Goal: Task Accomplishment & Management: Complete application form

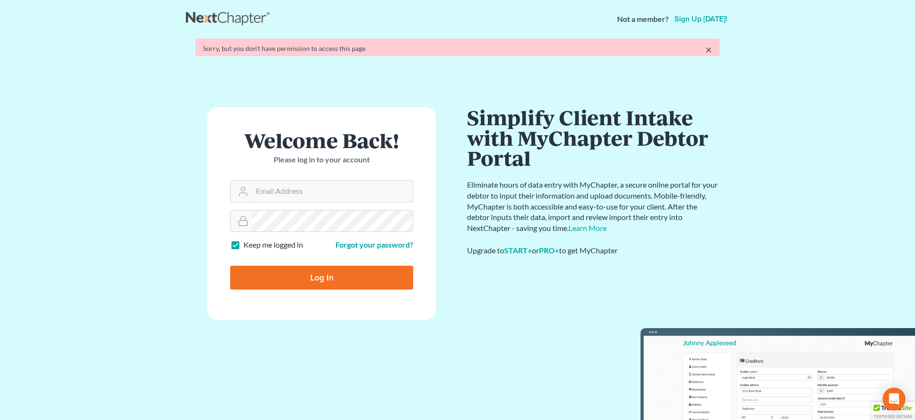
type input "[EMAIL_ADDRESS][DOMAIN_NAME]"
click at [303, 287] on form "Welcome Back! Please log in to your account Email Address [EMAIL_ADDRESS][DOMAI…" at bounding box center [321, 213] width 229 height 213
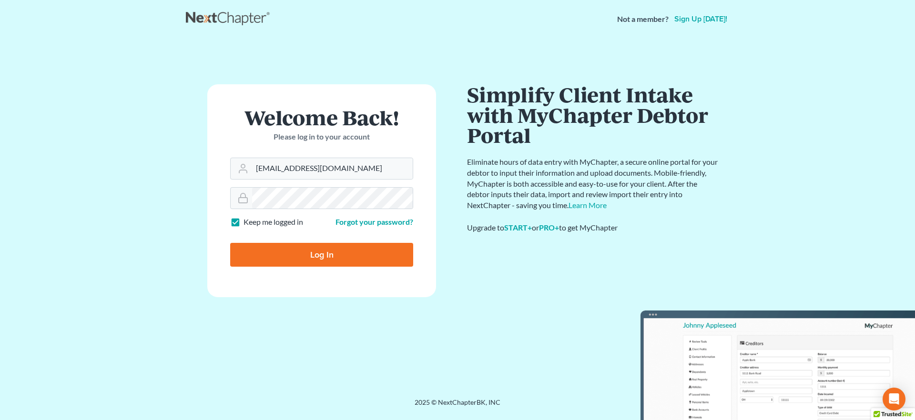
drag, startPoint x: 333, startPoint y: 255, endPoint x: 395, endPoint y: 279, distance: 66.4
click at [333, 255] on input "Log In" at bounding box center [321, 255] width 183 height 24
type input "Thinking..."
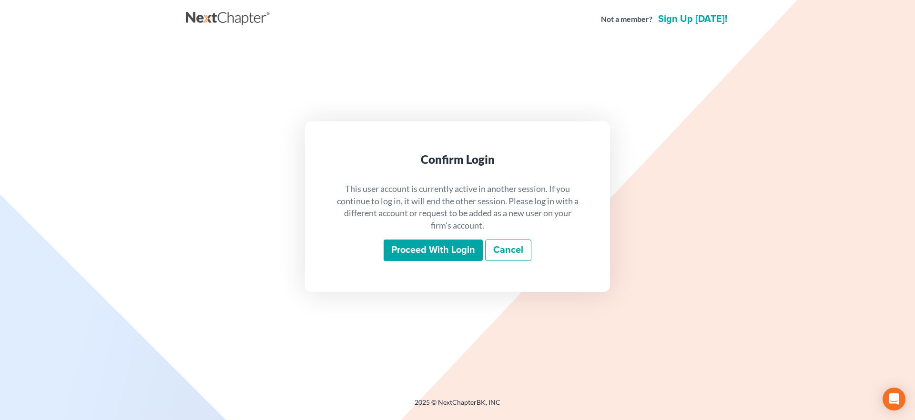
click at [399, 247] on input "Proceed with login" at bounding box center [433, 251] width 99 height 22
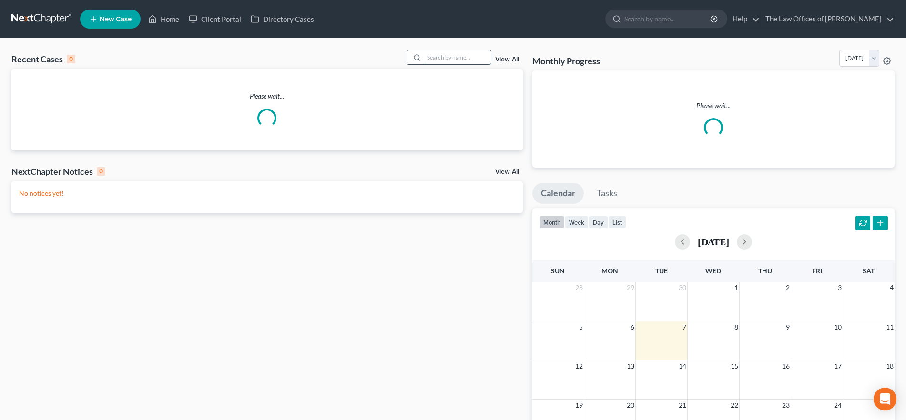
click at [469, 59] on input "search" at bounding box center [457, 58] width 67 height 14
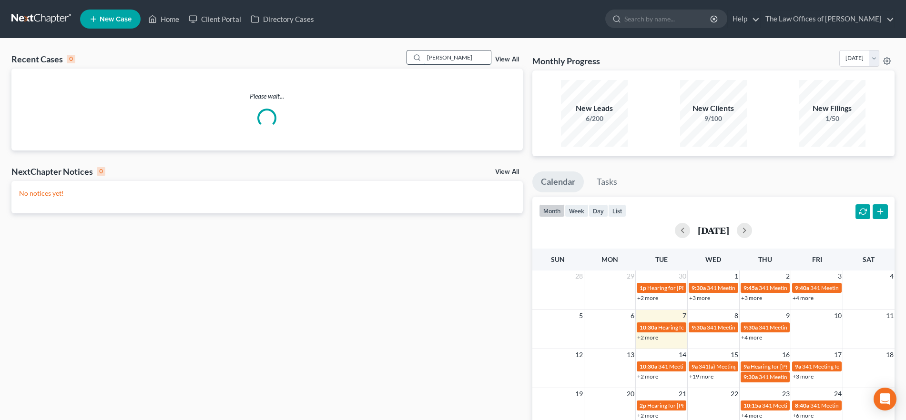
type input "davis"
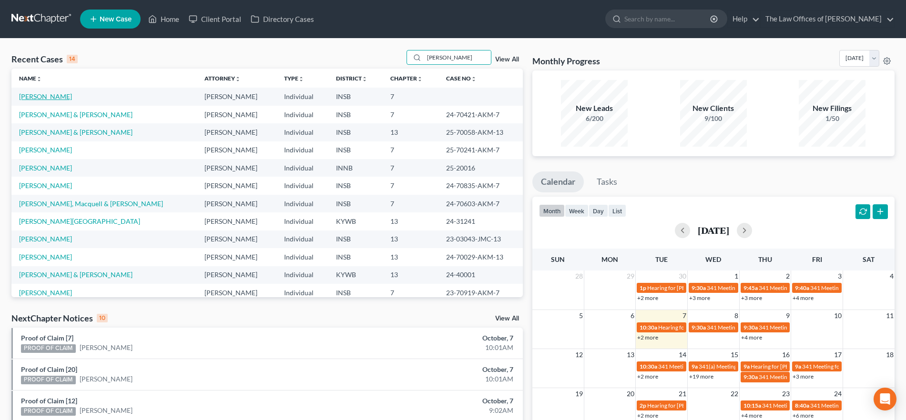
click at [54, 94] on link "Davis, Shannon" at bounding box center [45, 96] width 53 height 8
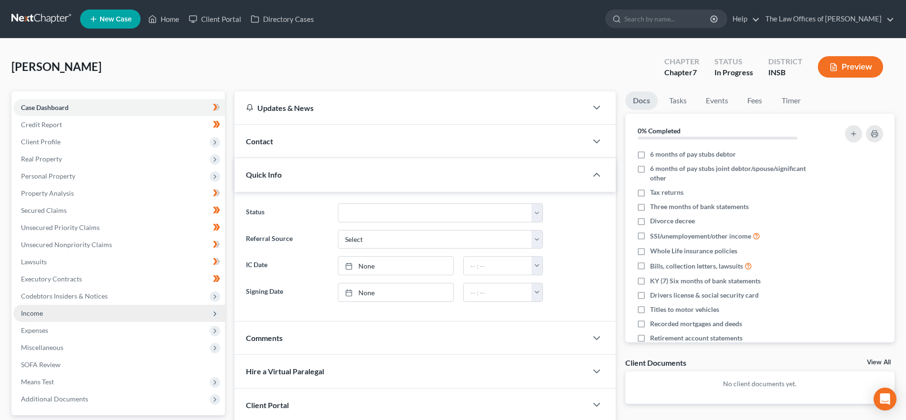
click at [107, 315] on span "Income" at bounding box center [119, 313] width 212 height 17
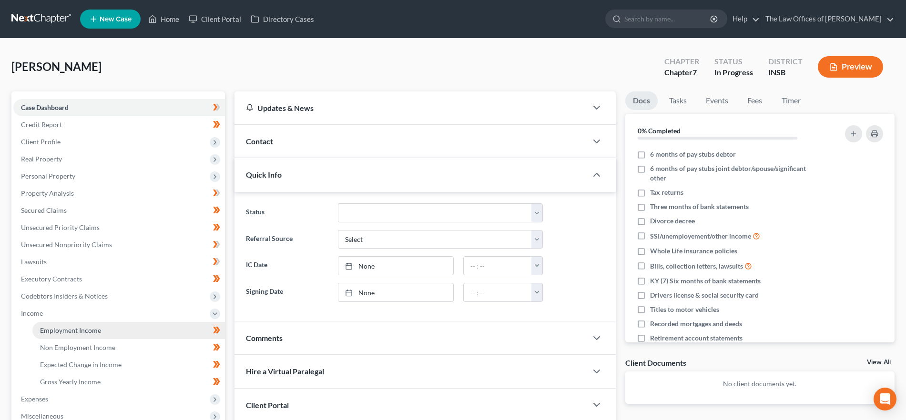
click at [109, 332] on link "Employment Income" at bounding box center [128, 330] width 192 height 17
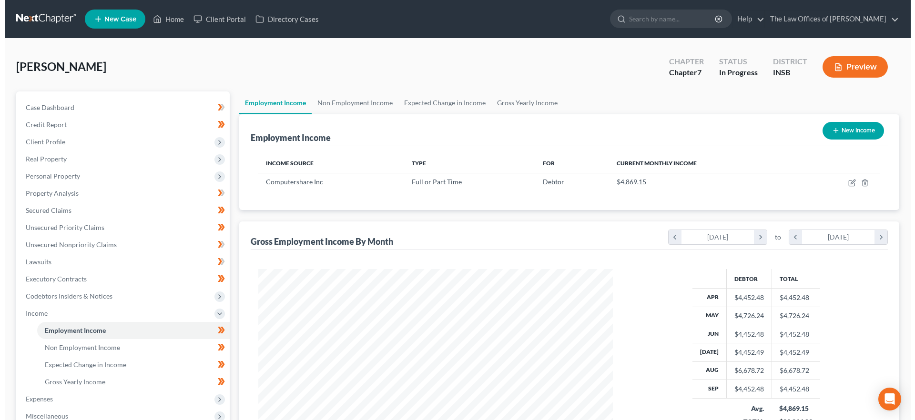
scroll to position [177, 374]
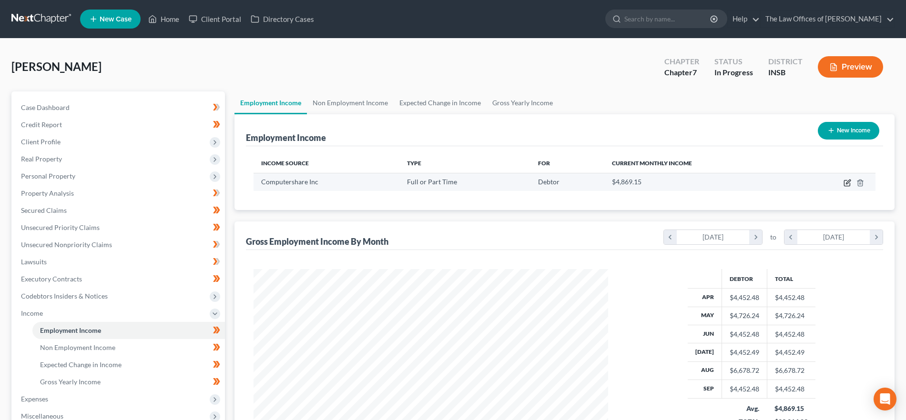
click at [848, 181] on icon "button" at bounding box center [848, 182] width 4 height 4
select select "0"
select select "18"
select select "2"
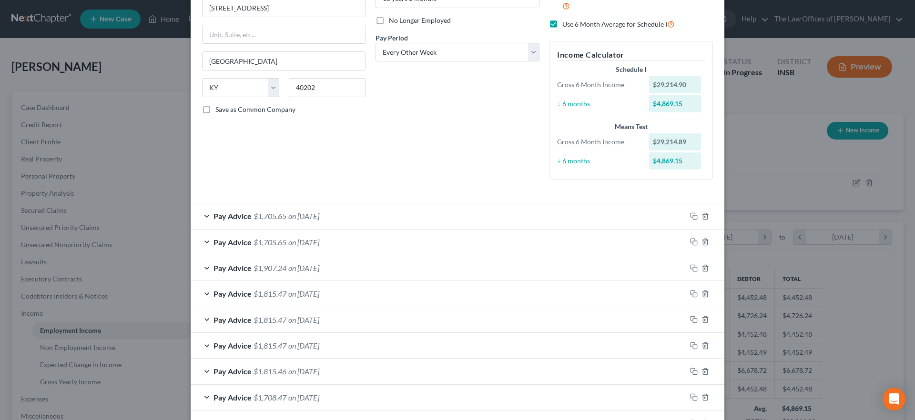
scroll to position [0, 0]
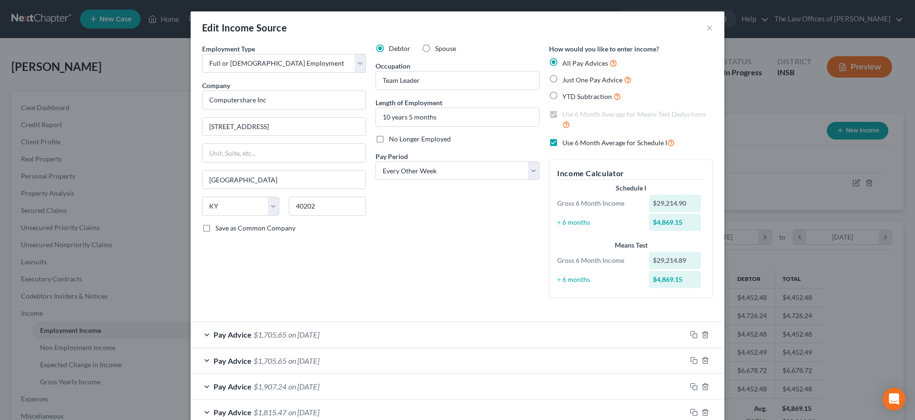
drag, startPoint x: 549, startPoint y: 142, endPoint x: 509, endPoint y: 253, distance: 118.5
click at [562, 142] on label "Use 6 Month Average for Schedule I" at bounding box center [618, 142] width 112 height 11
click at [566, 142] on input "Use 6 Month Average for Schedule I" at bounding box center [569, 140] width 6 height 6
checkbox input "false"
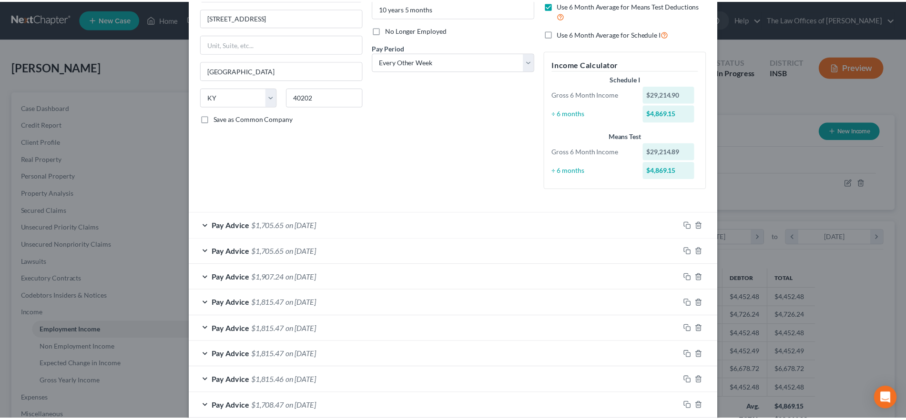
scroll to position [291, 0]
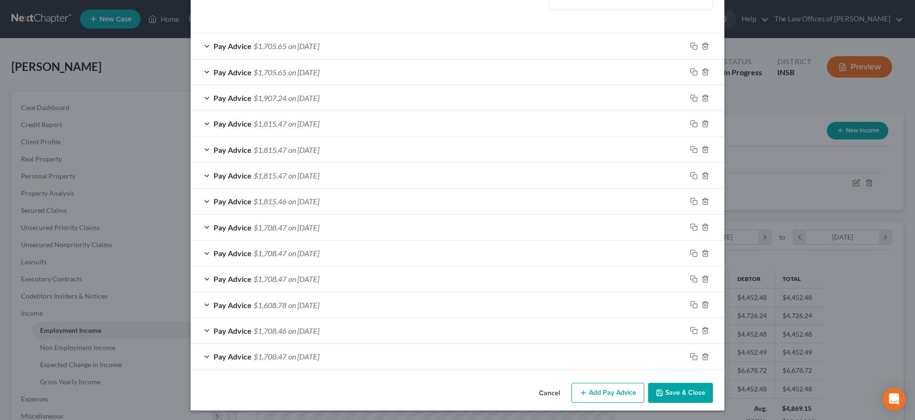
drag, startPoint x: 693, startPoint y: 392, endPoint x: 689, endPoint y: 377, distance: 15.7
click at [692, 392] on button "Save & Close" at bounding box center [680, 393] width 65 height 20
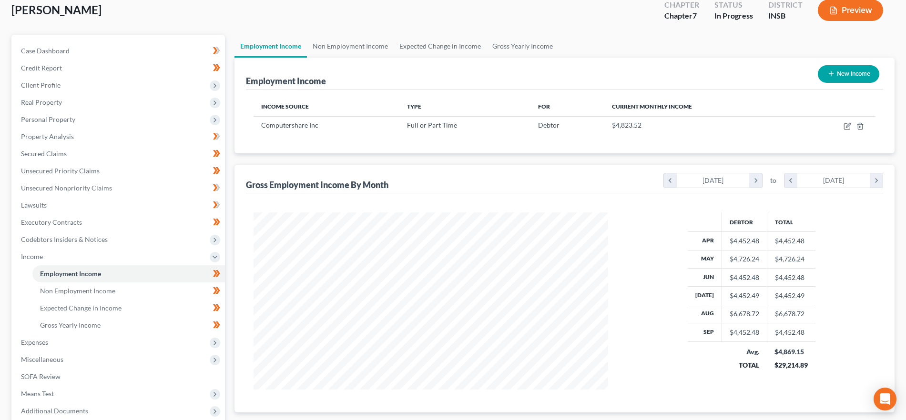
scroll to position [60, 0]
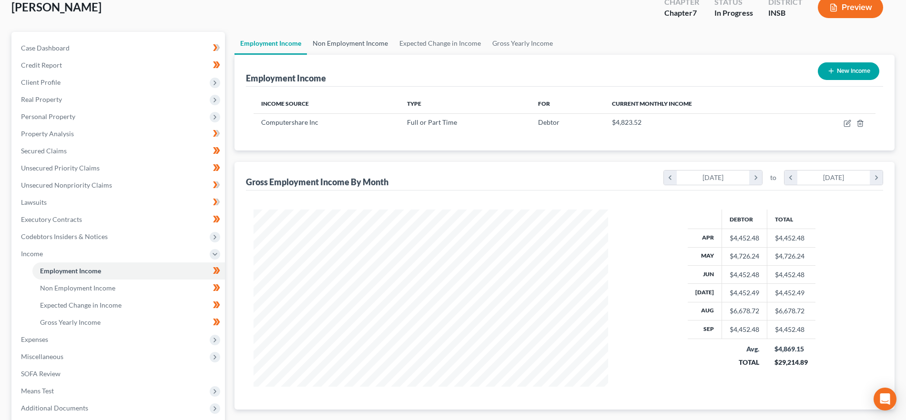
click at [372, 40] on link "Non Employment Income" at bounding box center [350, 43] width 87 height 23
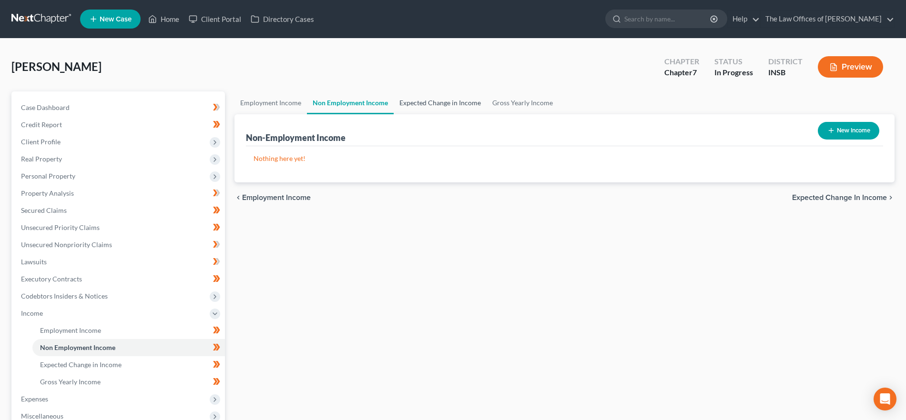
click at [442, 109] on link "Expected Change in Income" at bounding box center [440, 102] width 93 height 23
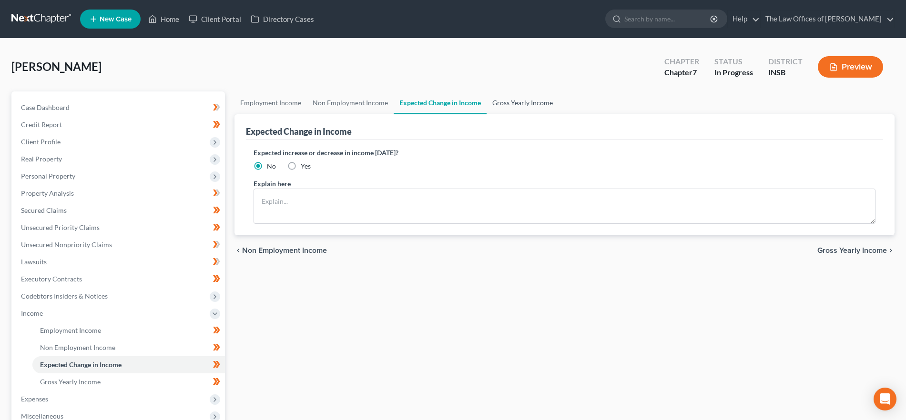
click at [523, 101] on link "Gross Yearly Income" at bounding box center [522, 102] width 72 height 23
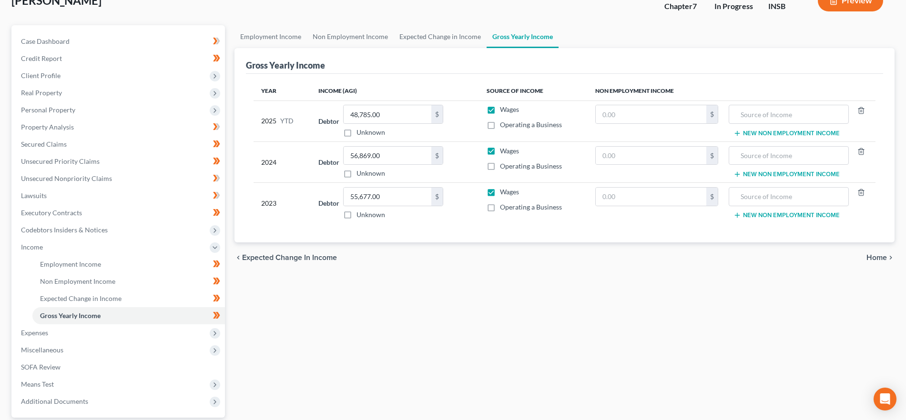
scroll to position [155, 0]
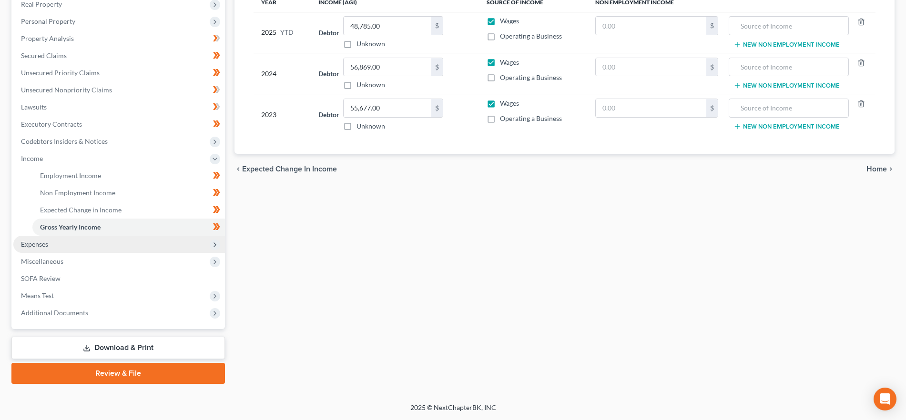
click at [95, 246] on span "Expenses" at bounding box center [119, 244] width 212 height 17
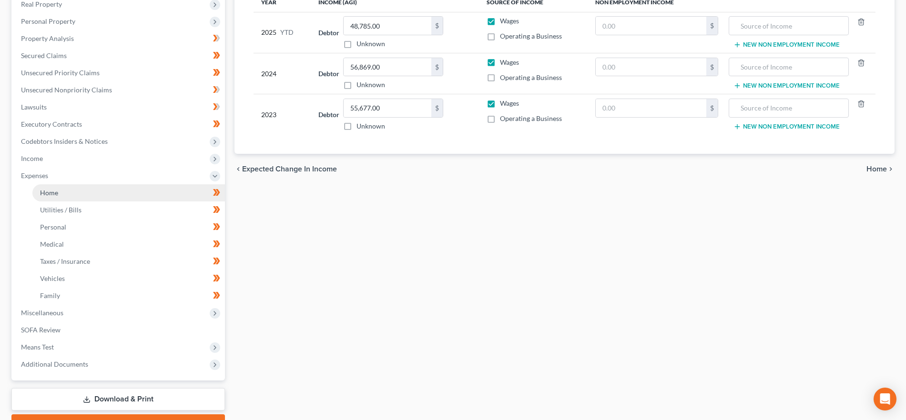
click at [93, 191] on link "Home" at bounding box center [128, 192] width 192 height 17
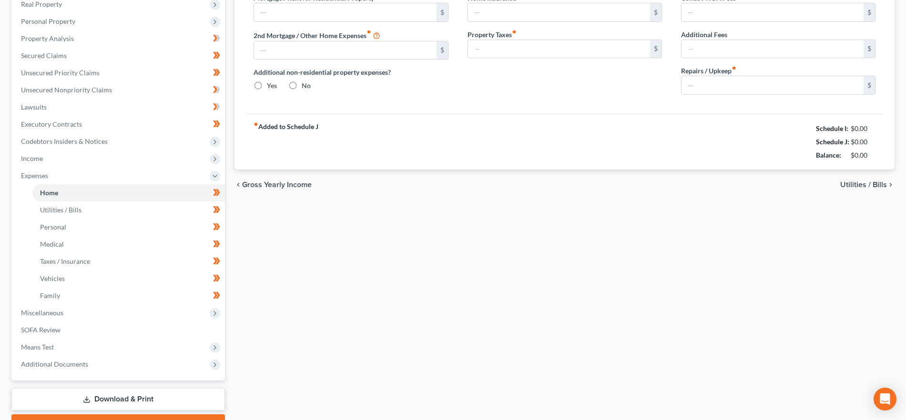
scroll to position [40, 0]
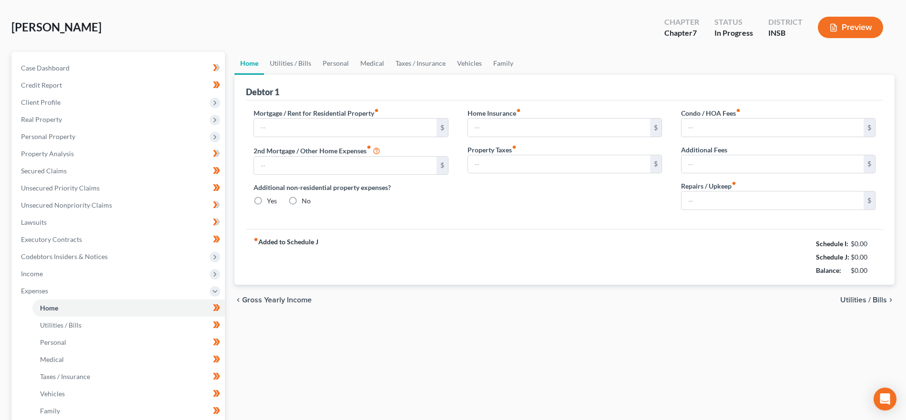
type input "1,500.00"
type input "0.00"
radio input "true"
type input "10.00"
type input "0.00"
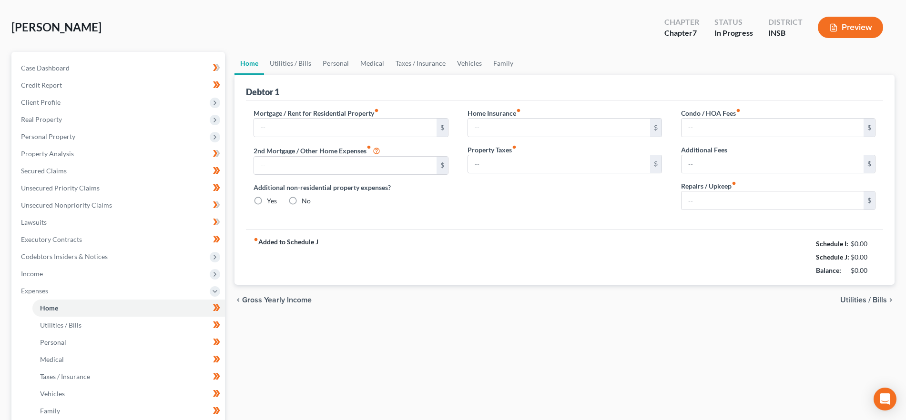
type input "0.00"
type input "30.00"
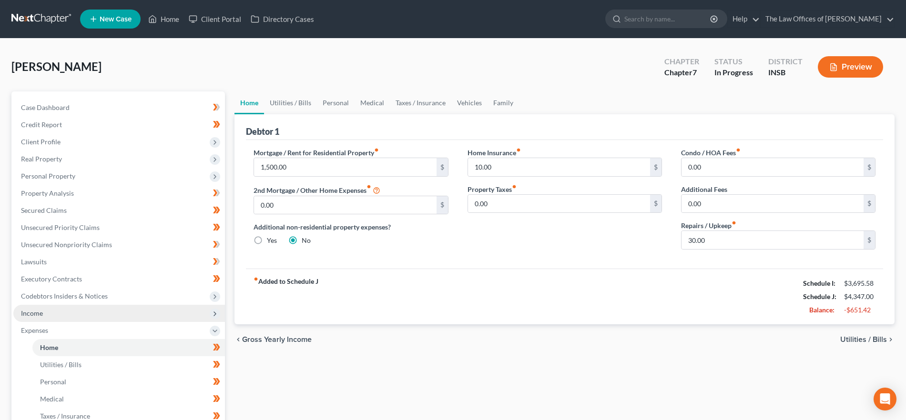
click at [59, 316] on span "Income" at bounding box center [119, 313] width 212 height 17
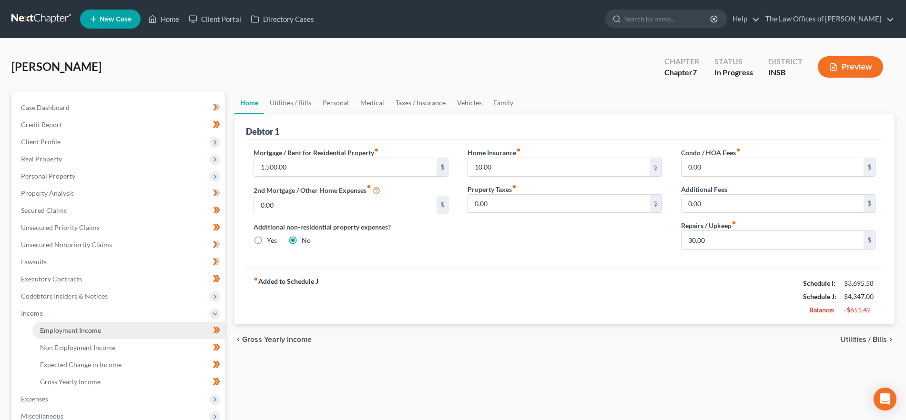
click at [75, 332] on span "Employment Income" at bounding box center [70, 330] width 61 height 8
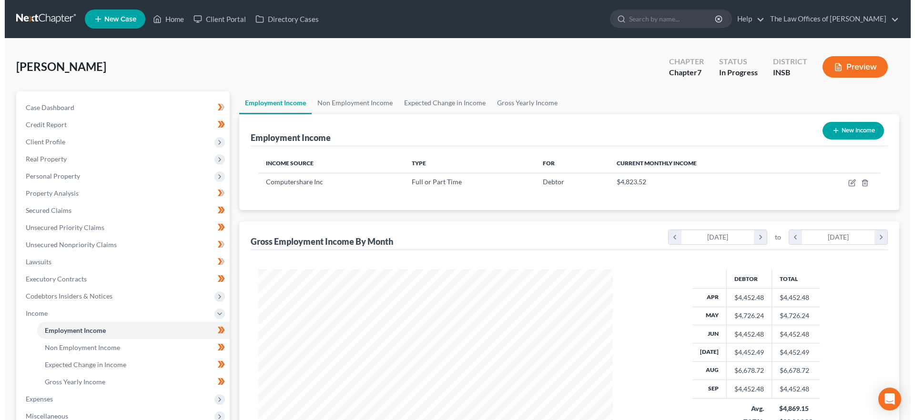
scroll to position [177, 374]
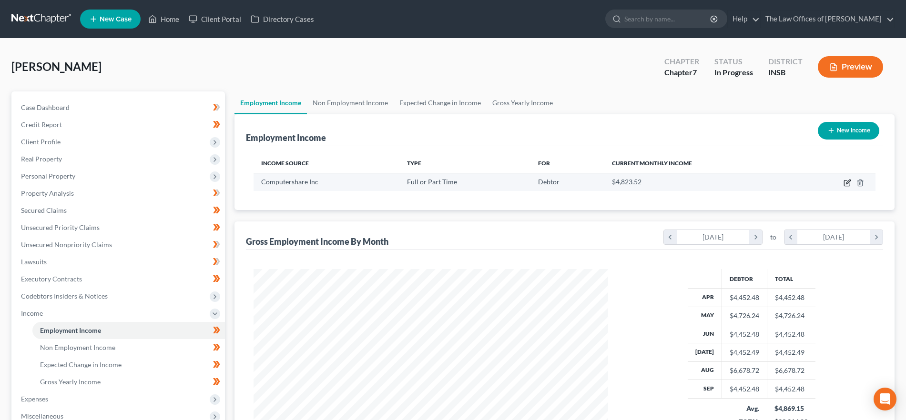
click at [845, 180] on icon "button" at bounding box center [847, 183] width 8 height 8
select select "0"
select select "18"
select select "2"
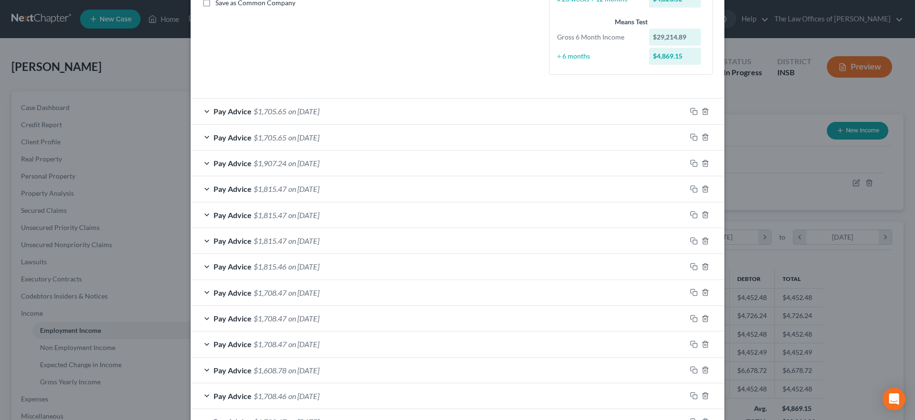
scroll to position [293, 0]
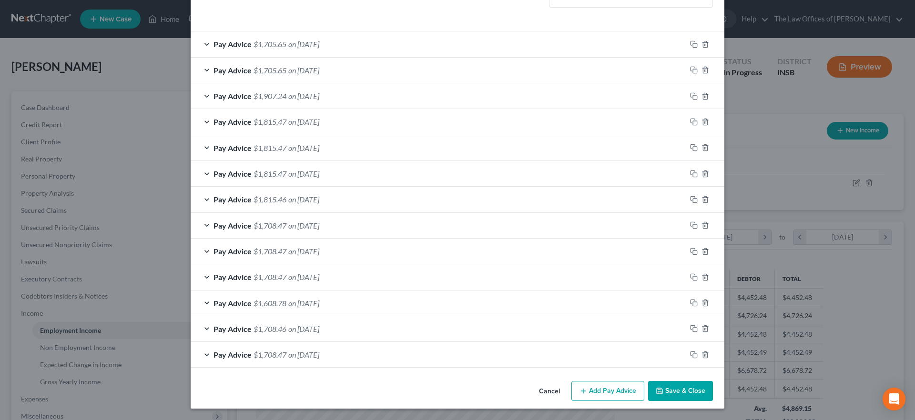
click at [400, 125] on div "Pay Advice $1,815.47 on 08/15/2025" at bounding box center [439, 121] width 496 height 25
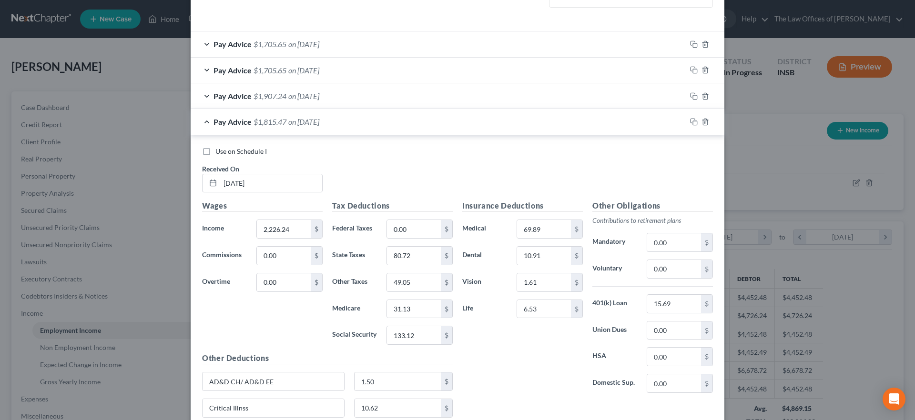
click at [231, 151] on span "Use on Schedule I" at bounding box center [240, 151] width 51 height 8
click at [225, 151] on input "Use on Schedule I" at bounding box center [222, 150] width 6 height 6
checkbox input "true"
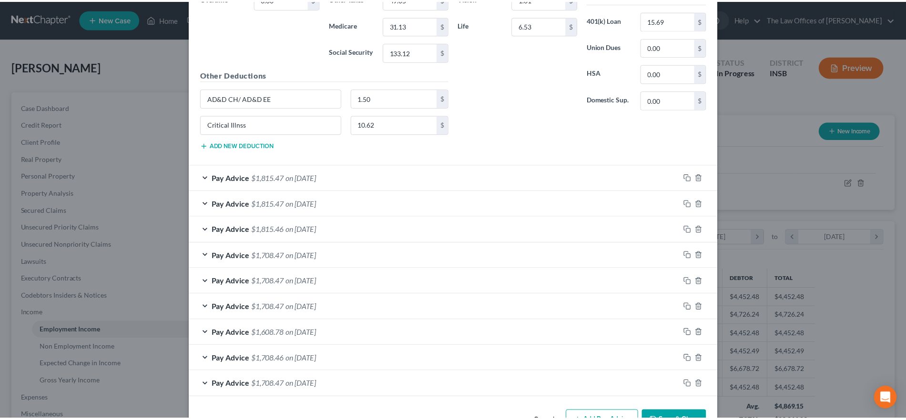
scroll to position [606, 0]
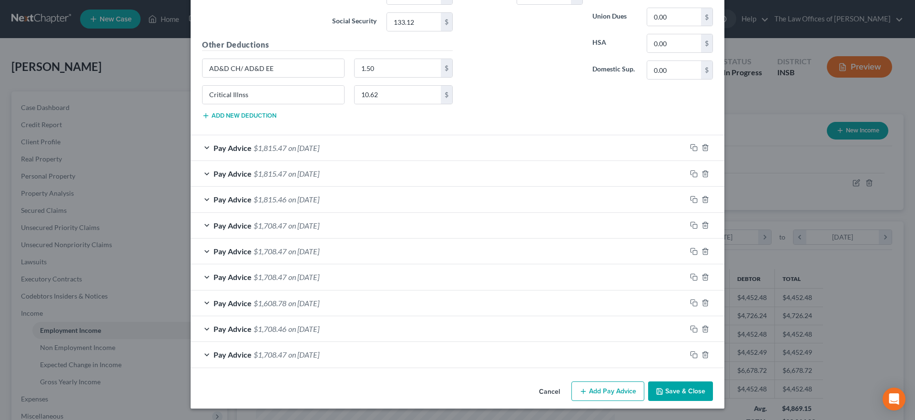
click at [681, 391] on button "Save & Close" at bounding box center [680, 392] width 65 height 20
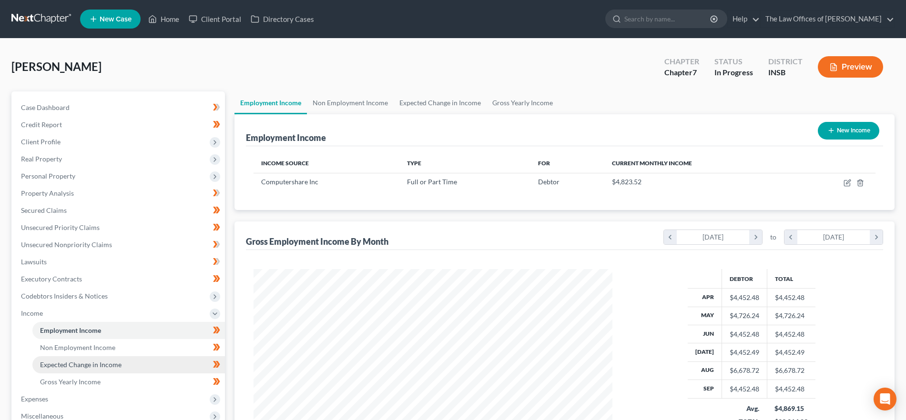
scroll to position [476305, 476109]
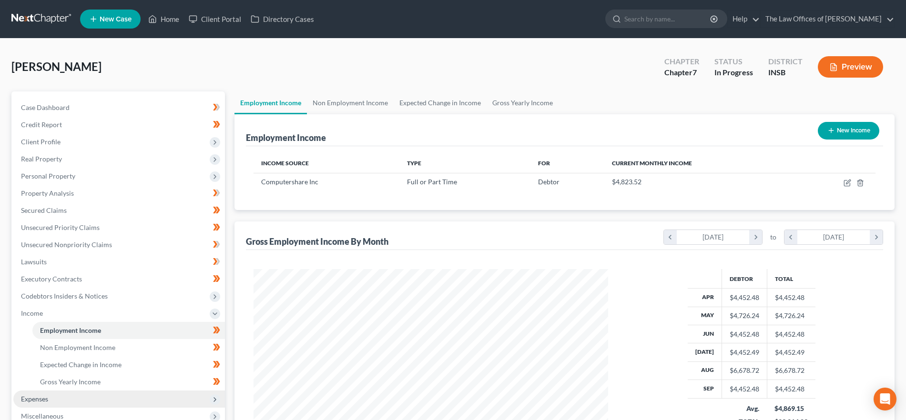
click at [95, 399] on span "Expenses" at bounding box center [119, 399] width 212 height 17
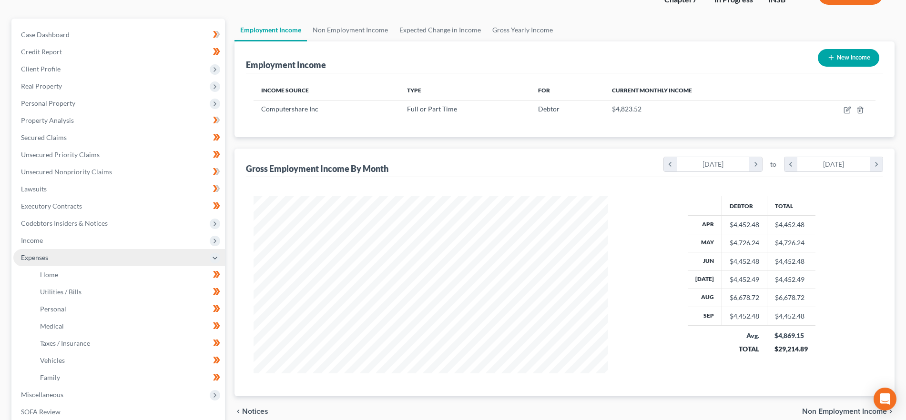
scroll to position [179, 0]
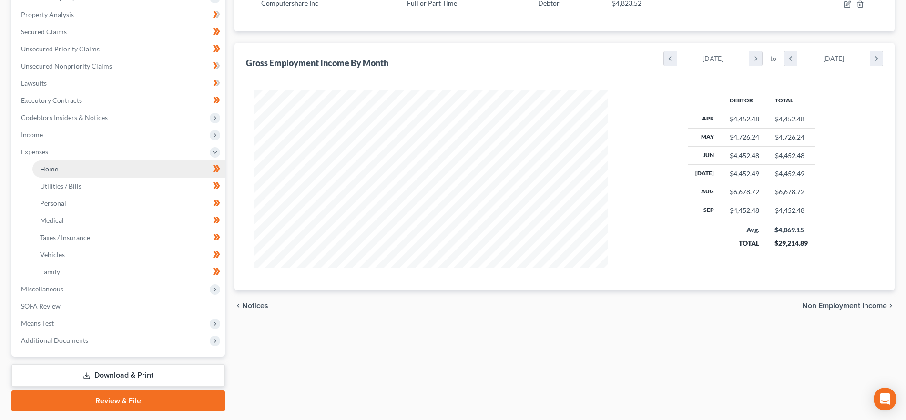
click at [79, 174] on link "Home" at bounding box center [128, 169] width 192 height 17
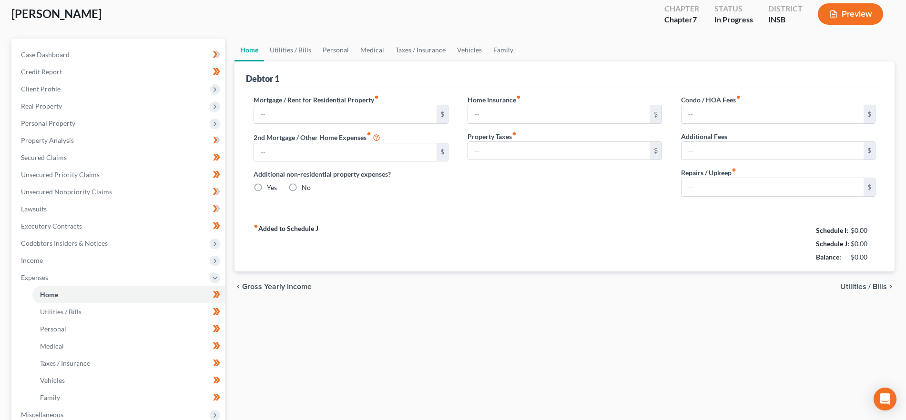
type input "1,500.00"
type input "0.00"
radio input "true"
type input "10.00"
type input "0.00"
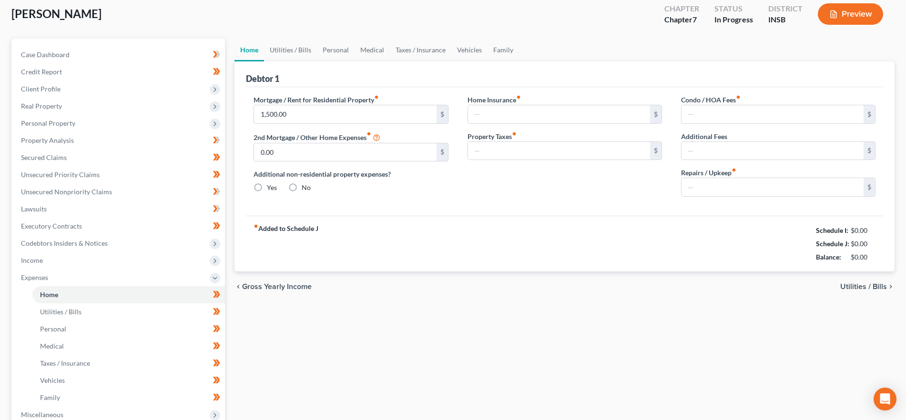
type input "0.00"
type input "30.00"
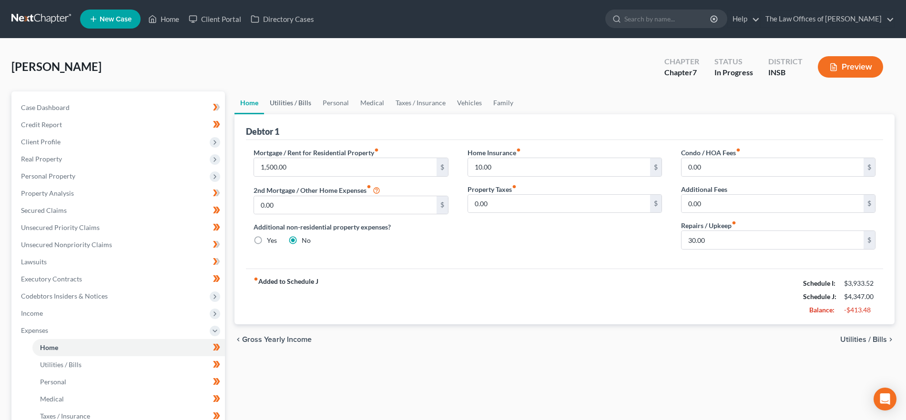
click at [285, 100] on link "Utilities / Bills" at bounding box center [290, 102] width 53 height 23
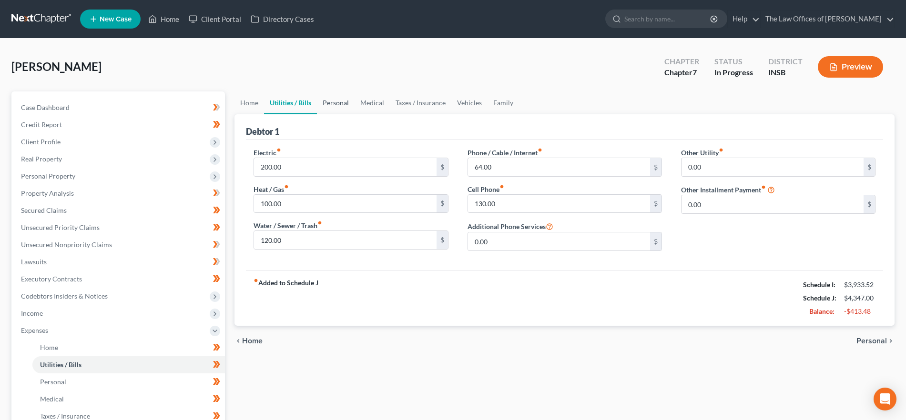
click at [335, 100] on link "Personal" at bounding box center [336, 102] width 38 height 23
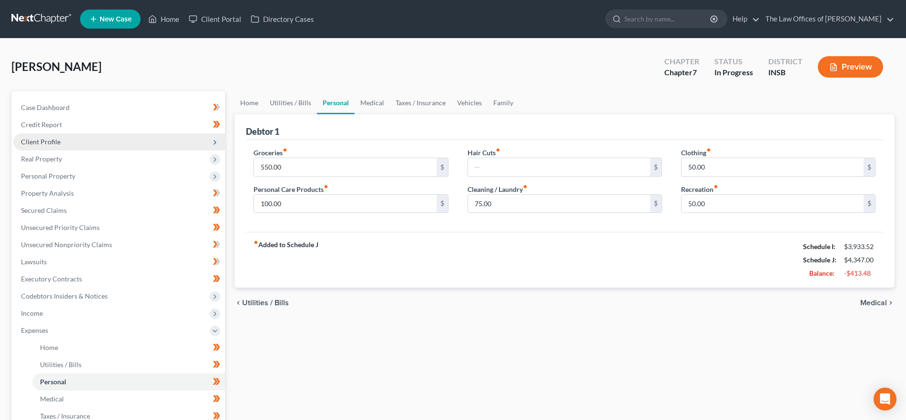
click at [64, 142] on span "Client Profile" at bounding box center [119, 141] width 212 height 17
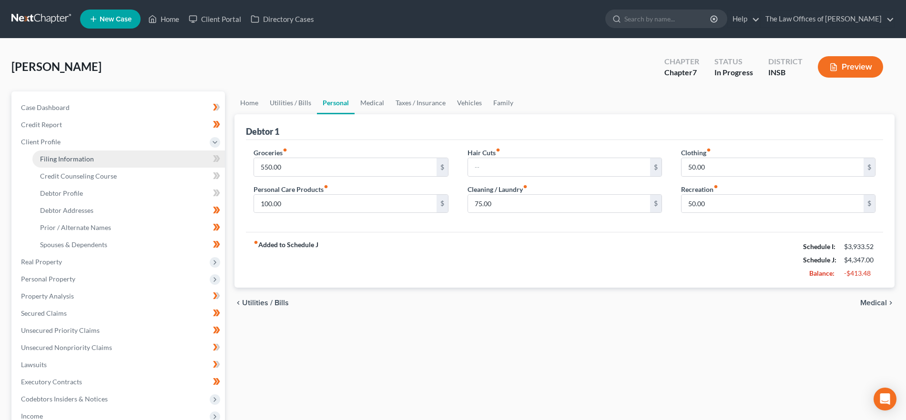
click at [68, 160] on span "Filing Information" at bounding box center [67, 159] width 54 height 8
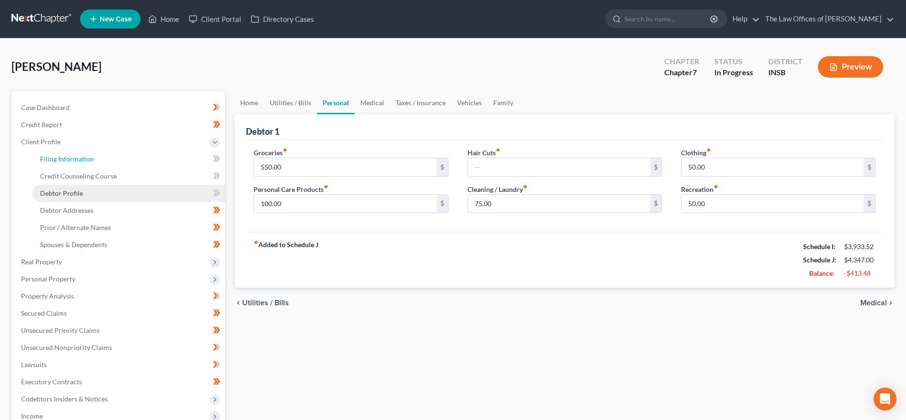
select select "1"
select select "0"
select select "15"
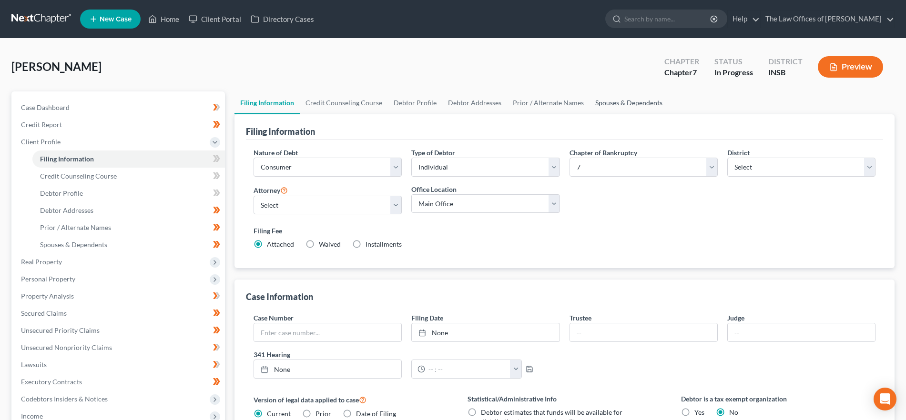
drag, startPoint x: 597, startPoint y: 101, endPoint x: 558, endPoint y: 106, distance: 38.9
click at [597, 101] on link "Spouses & Dependents" at bounding box center [628, 102] width 79 height 23
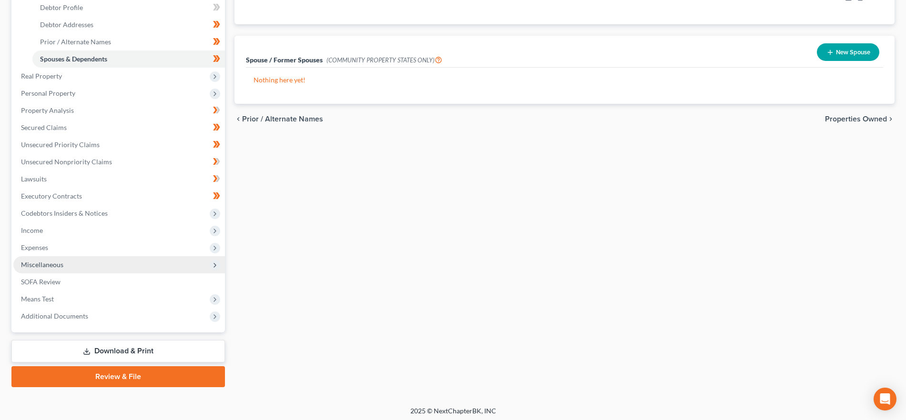
scroll to position [189, 0]
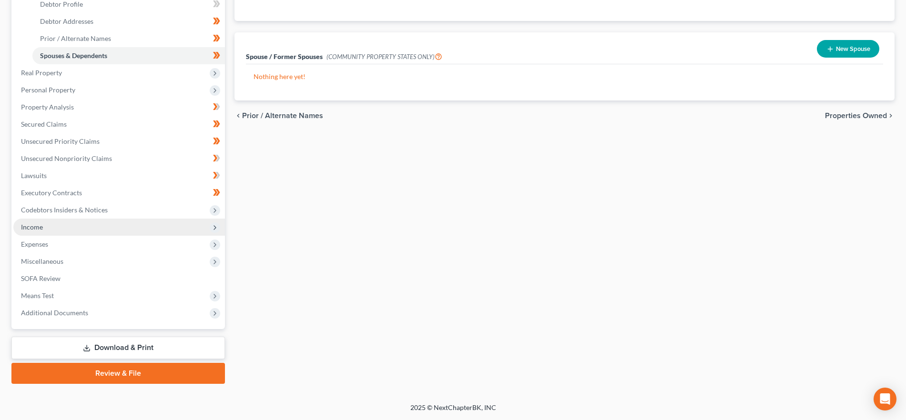
click at [93, 223] on span "Income" at bounding box center [119, 227] width 212 height 17
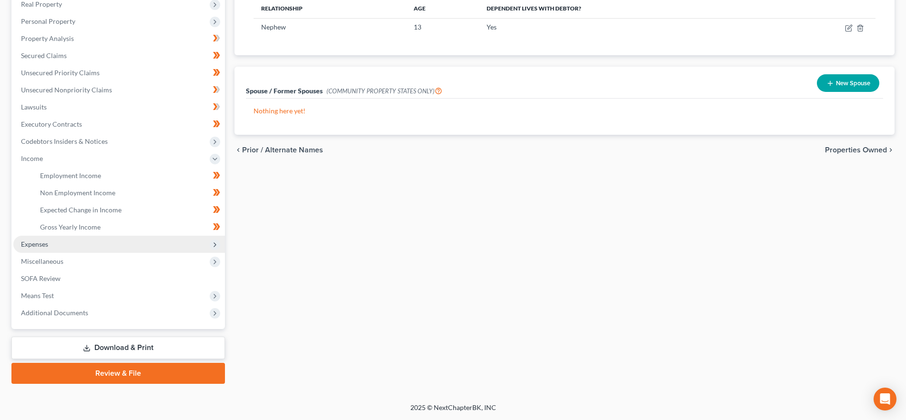
scroll to position [155, 0]
click at [81, 247] on span "Expenses" at bounding box center [119, 244] width 212 height 17
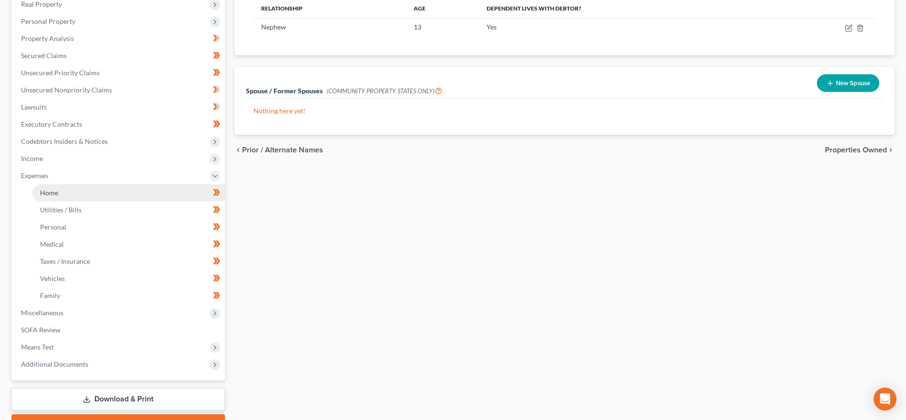
click at [94, 195] on link "Home" at bounding box center [128, 192] width 192 height 17
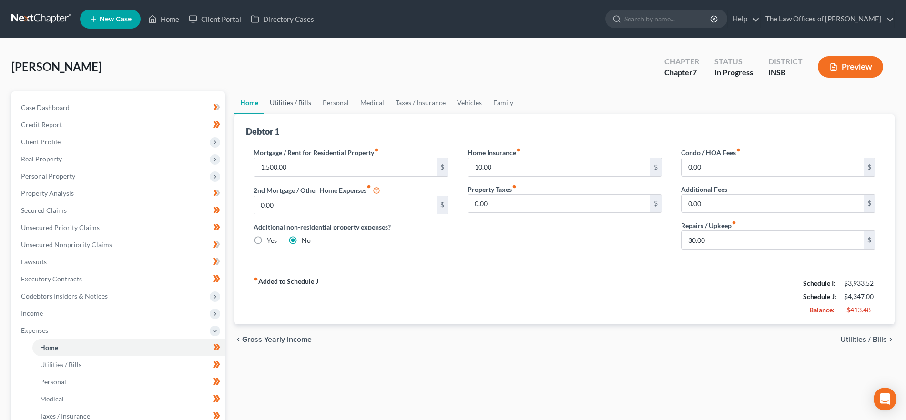
click at [297, 97] on link "Utilities / Bills" at bounding box center [290, 102] width 53 height 23
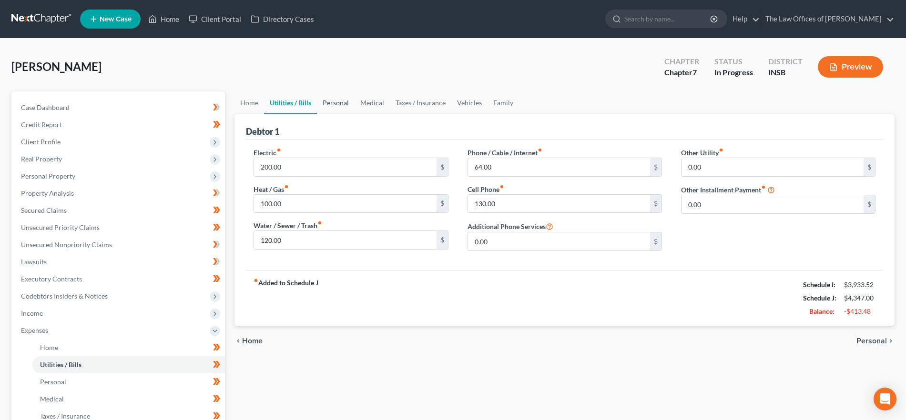
drag, startPoint x: 344, startPoint y: 101, endPoint x: 352, endPoint y: 100, distance: 8.2
click at [344, 100] on link "Personal" at bounding box center [336, 102] width 38 height 23
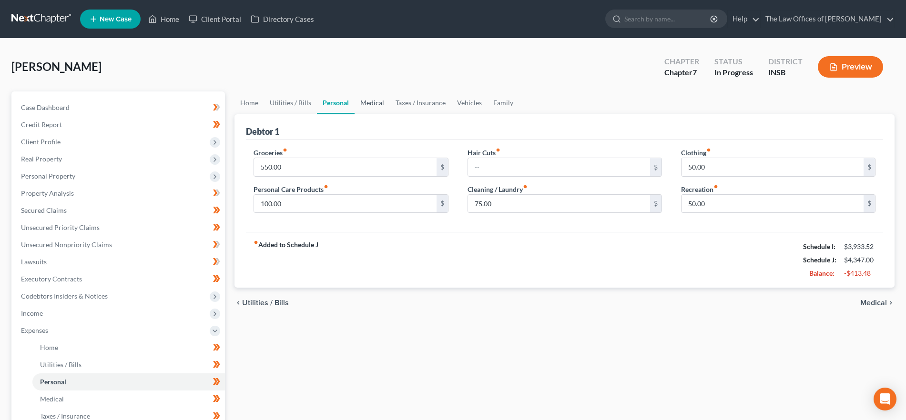
click at [374, 102] on link "Medical" at bounding box center [372, 102] width 35 height 23
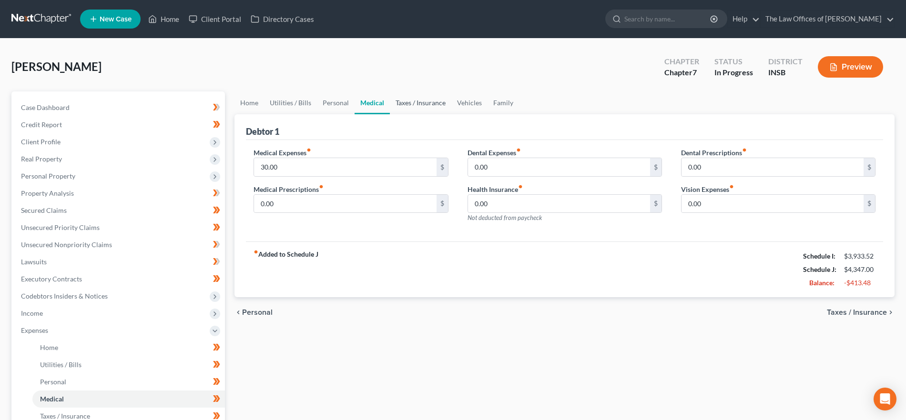
click at [404, 104] on link "Taxes / Insurance" at bounding box center [420, 102] width 61 height 23
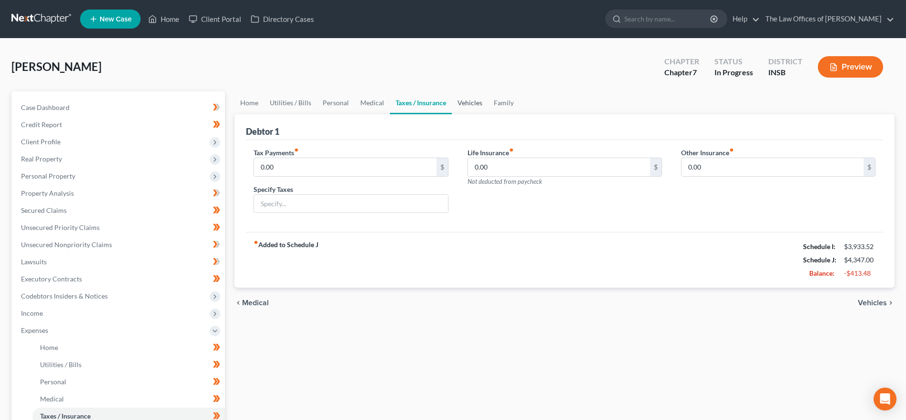
click at [464, 107] on link "Vehicles" at bounding box center [470, 102] width 36 height 23
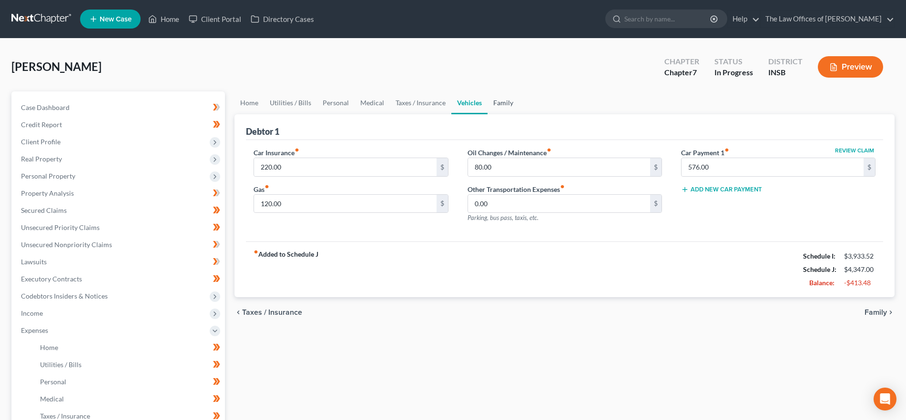
click at [499, 107] on link "Family" at bounding box center [502, 102] width 31 height 23
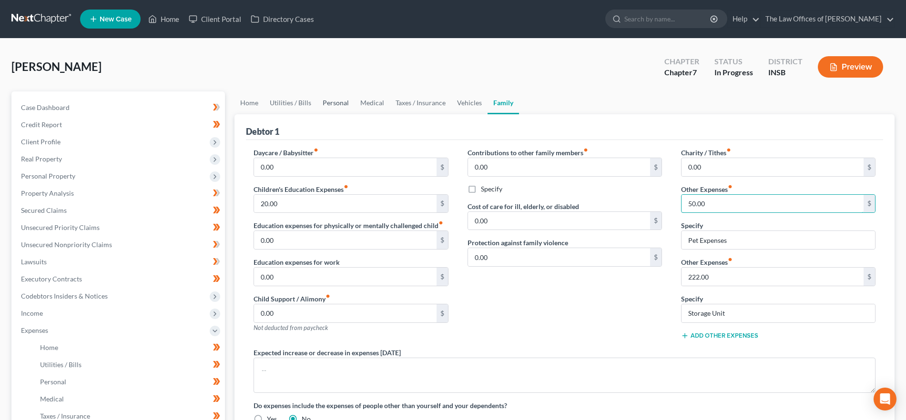
type input "50.00"
drag, startPoint x: 326, startPoint y: 107, endPoint x: 337, endPoint y: 110, distance: 11.5
click at [326, 106] on link "Personal" at bounding box center [336, 102] width 38 height 23
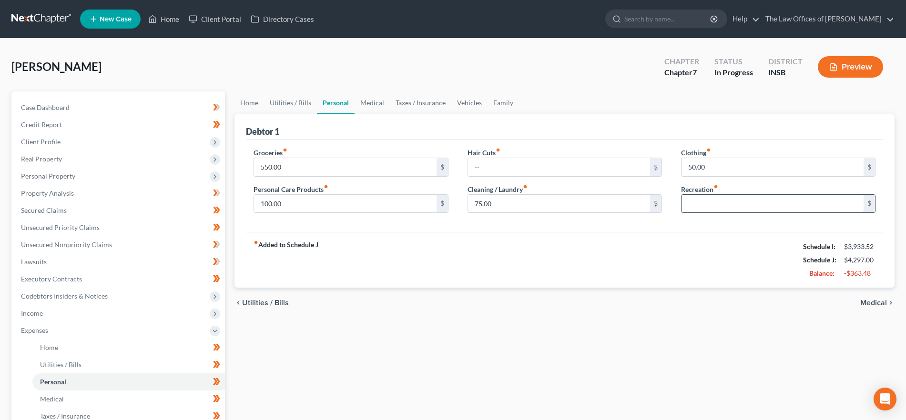
type input "50.00"
click at [595, 204] on input "text" at bounding box center [559, 204] width 182 height 18
click at [515, 233] on div "fiber_manual_record Added to Schedule J Schedule I: $3,933.52 Schedule J: $4,22…" at bounding box center [564, 260] width 637 height 56
click at [499, 203] on input "50" at bounding box center [559, 204] width 182 height 18
type input "50.00"
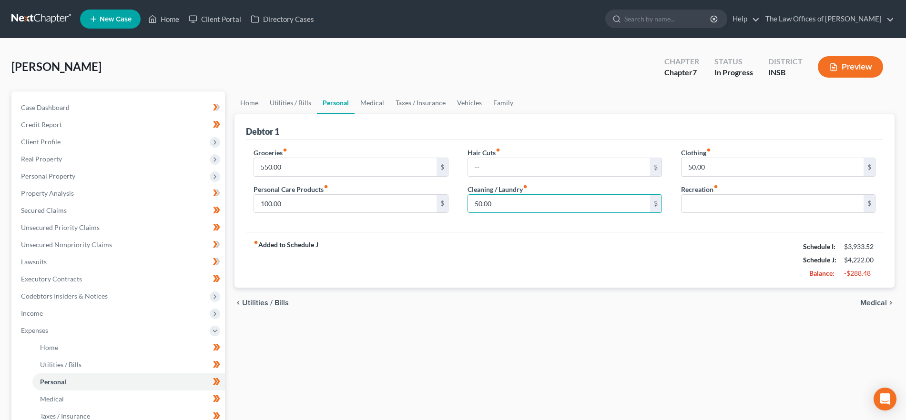
click at [392, 236] on div "fiber_manual_record Added to Schedule J Schedule I: $3,933.52 Schedule J: $4,22…" at bounding box center [564, 260] width 637 height 56
click at [308, 104] on link "Utilities / Bills" at bounding box center [290, 102] width 53 height 23
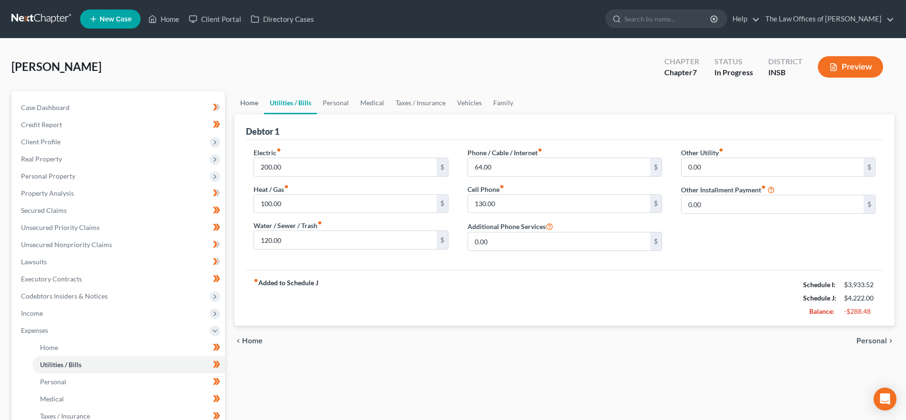
click at [249, 108] on link "Home" at bounding box center [249, 102] width 30 height 23
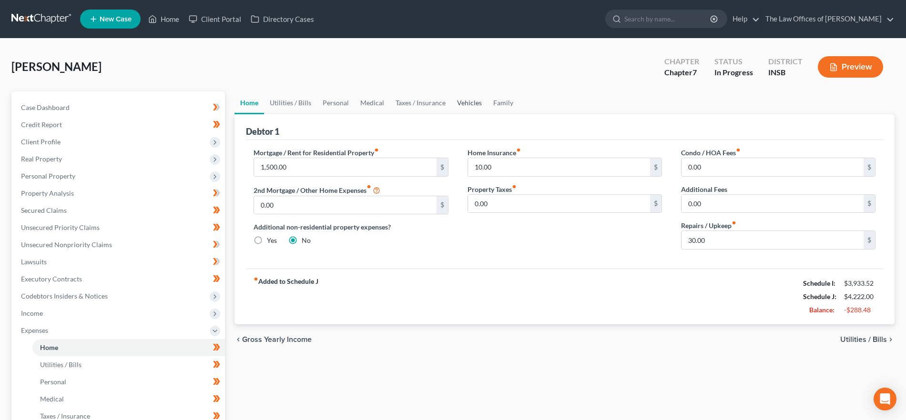
click at [458, 103] on link "Vehicles" at bounding box center [469, 102] width 36 height 23
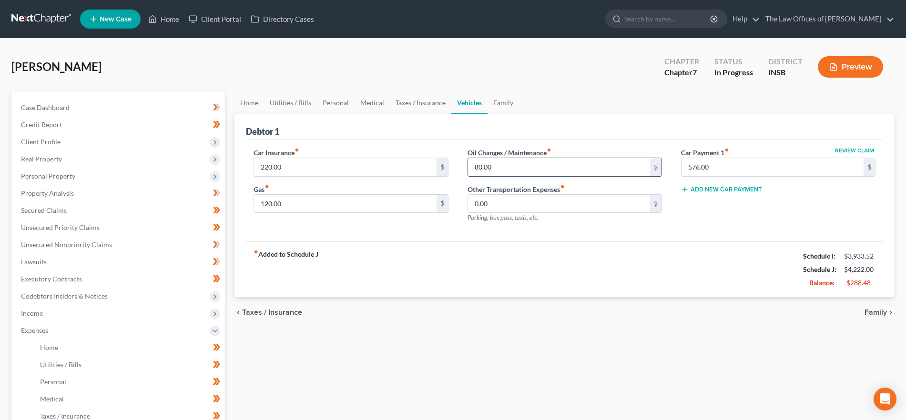
click at [496, 162] on input "80.00" at bounding box center [559, 167] width 182 height 18
type input "50.00"
click at [503, 103] on link "Family" at bounding box center [502, 102] width 31 height 23
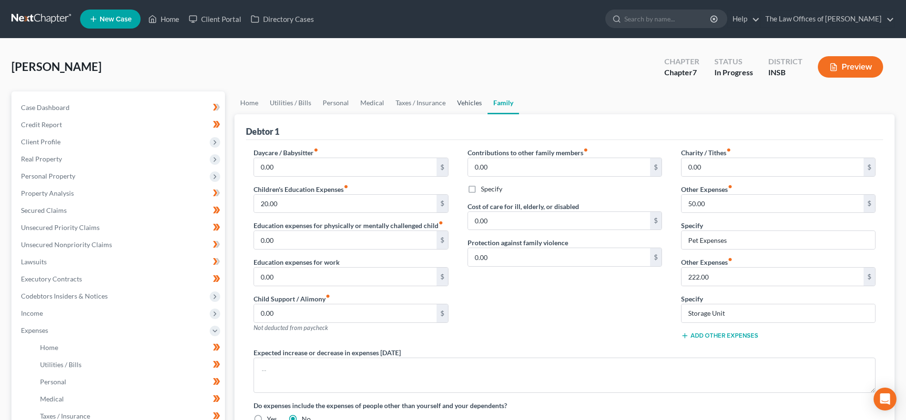
click at [461, 101] on link "Vehicles" at bounding box center [469, 102] width 36 height 23
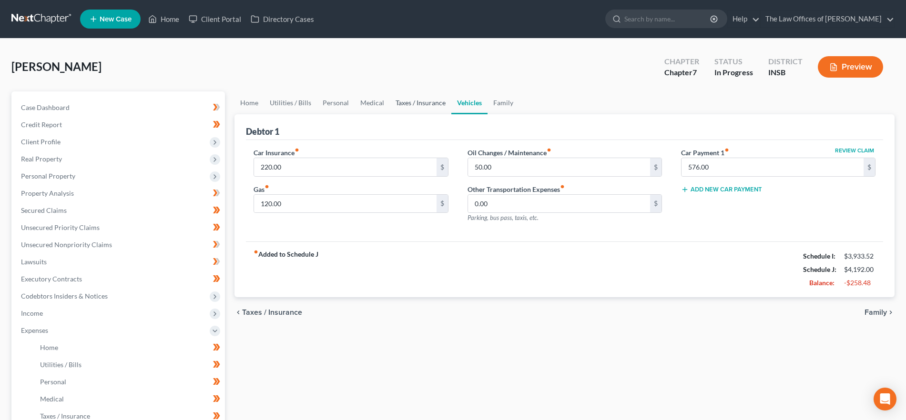
click at [419, 100] on link "Taxes / Insurance" at bounding box center [420, 102] width 61 height 23
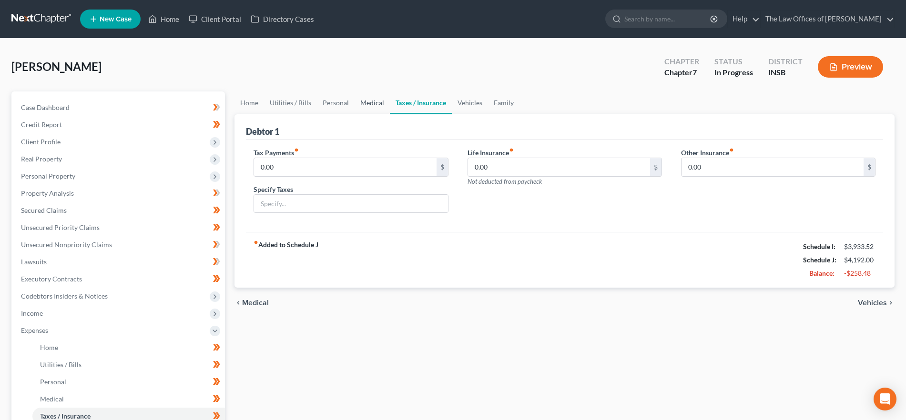
click at [358, 100] on link "Medical" at bounding box center [372, 102] width 35 height 23
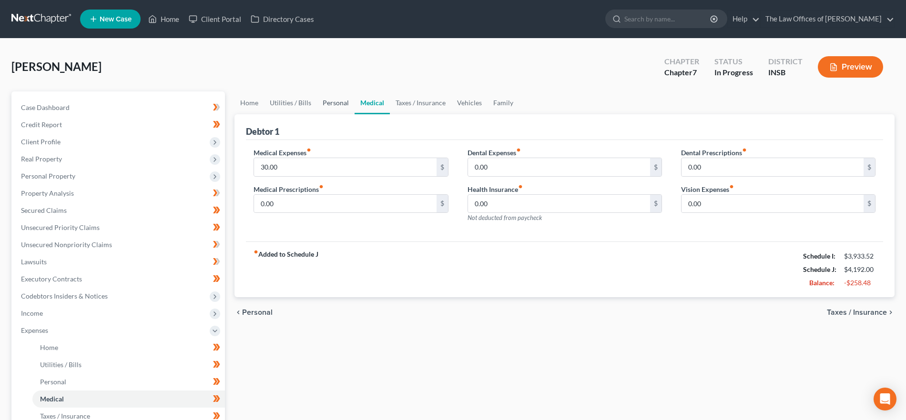
click at [327, 101] on link "Personal" at bounding box center [336, 102] width 38 height 23
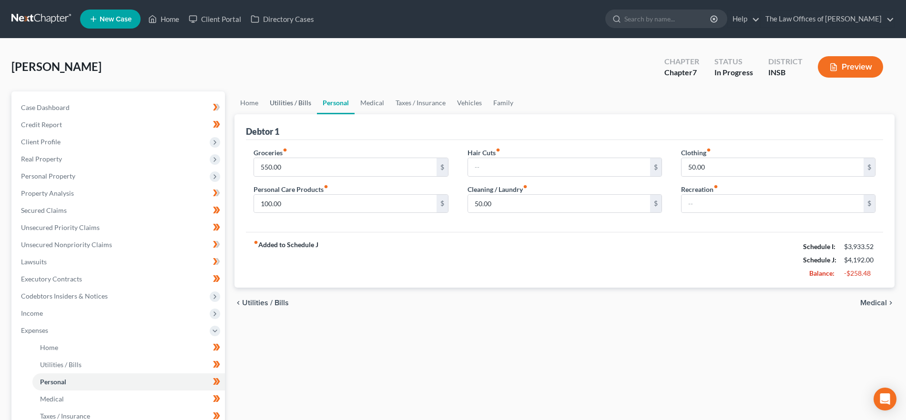
click at [288, 100] on link "Utilities / Bills" at bounding box center [290, 102] width 53 height 23
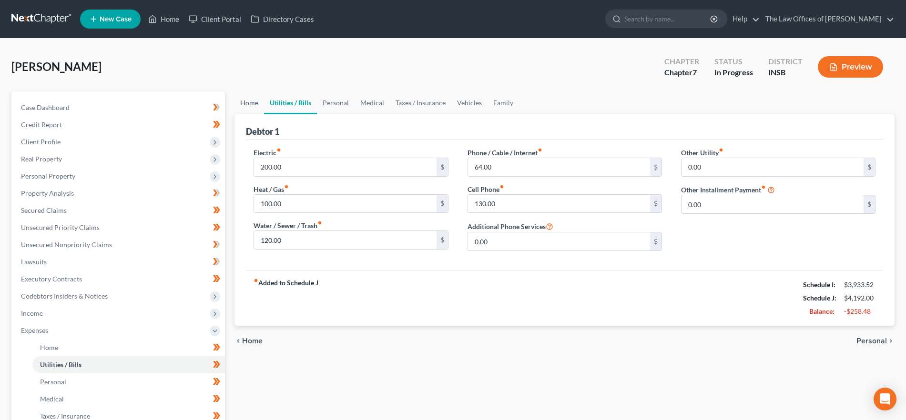
click at [253, 101] on link "Home" at bounding box center [249, 102] width 30 height 23
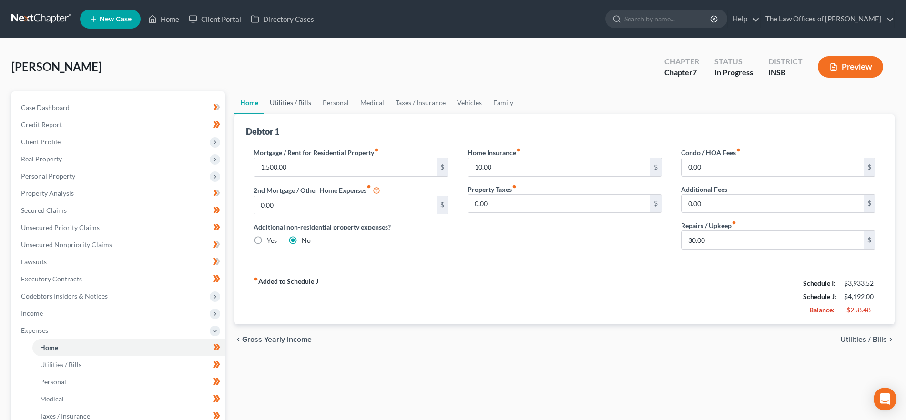
click at [290, 106] on link "Utilities / Bills" at bounding box center [290, 102] width 53 height 23
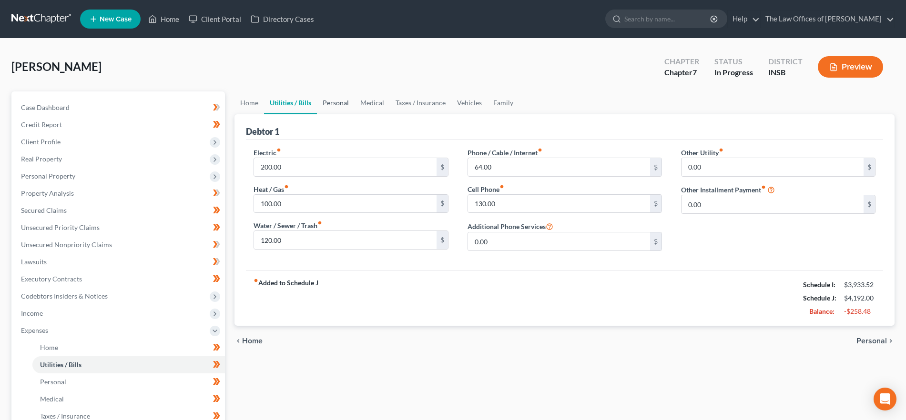
click at [330, 104] on link "Personal" at bounding box center [336, 102] width 38 height 23
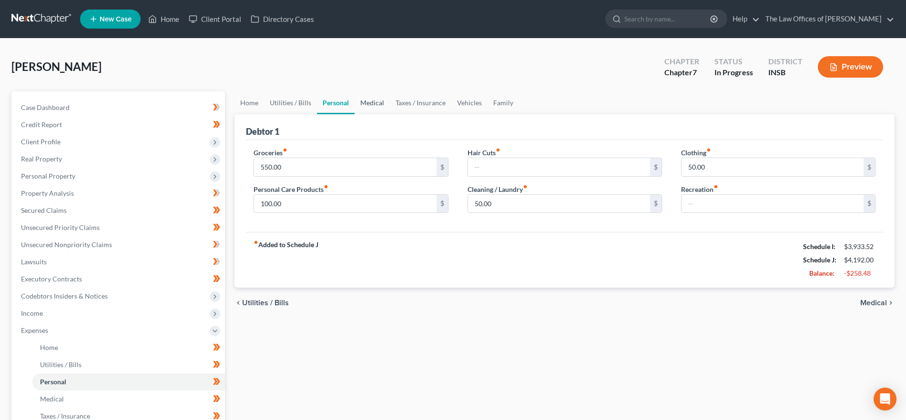
click at [372, 106] on link "Medical" at bounding box center [372, 102] width 35 height 23
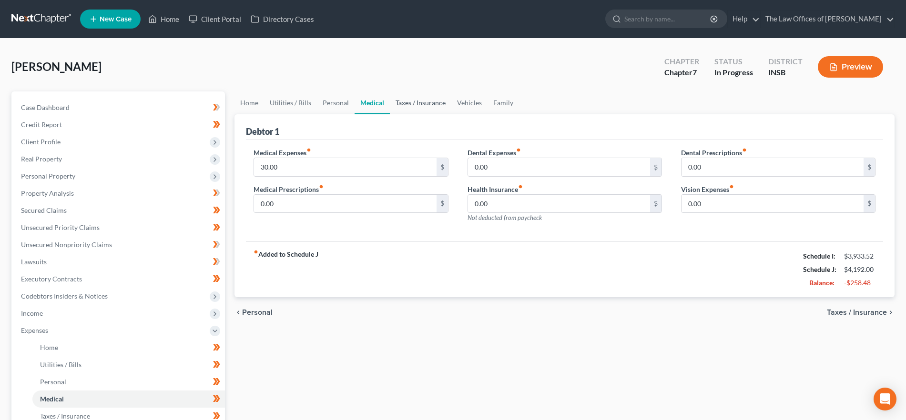
click at [435, 101] on link "Taxes / Insurance" at bounding box center [420, 102] width 61 height 23
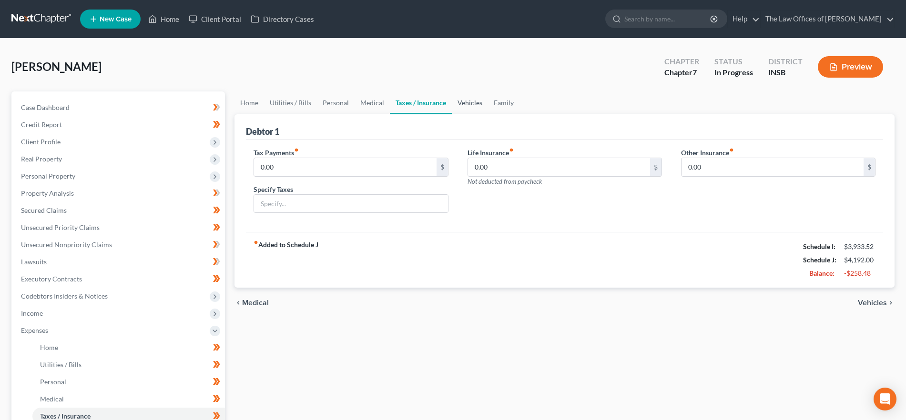
click at [476, 102] on link "Vehicles" at bounding box center [470, 102] width 36 height 23
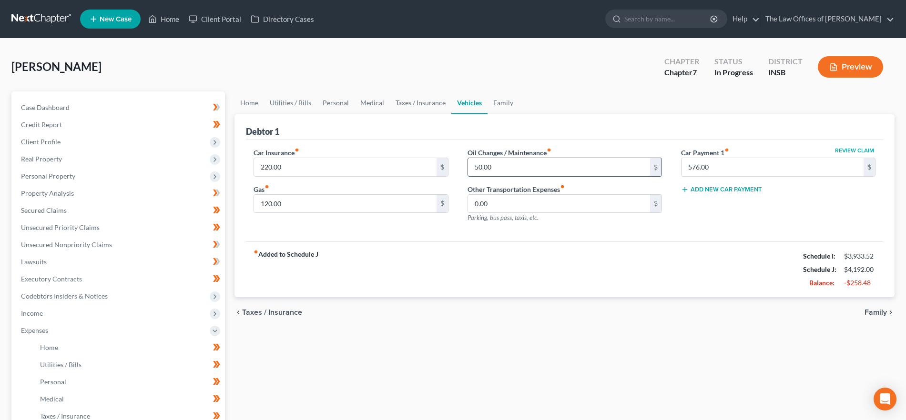
click at [502, 167] on input "50.00" at bounding box center [559, 167] width 182 height 18
type input "70.00"
click at [484, 274] on div "fiber_manual_record Added to Schedule J Schedule I: $3,933.52 Schedule J: $4,21…" at bounding box center [564, 270] width 637 height 56
click at [66, 315] on span "Income" at bounding box center [119, 313] width 212 height 17
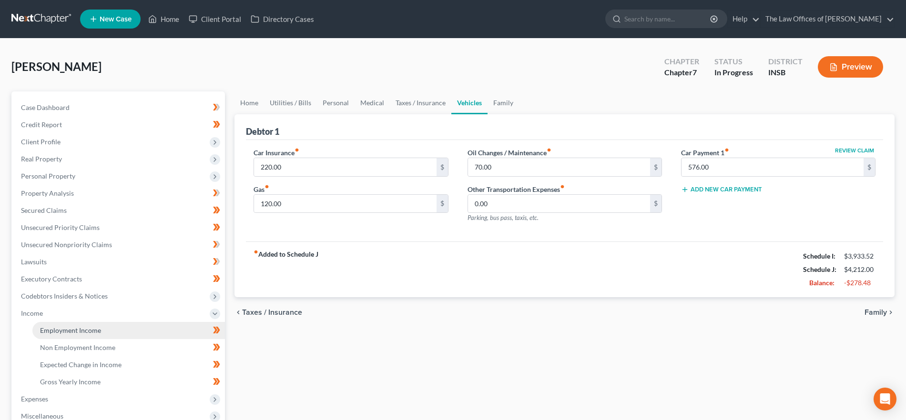
click at [65, 330] on span "Employment Income" at bounding box center [70, 330] width 61 height 8
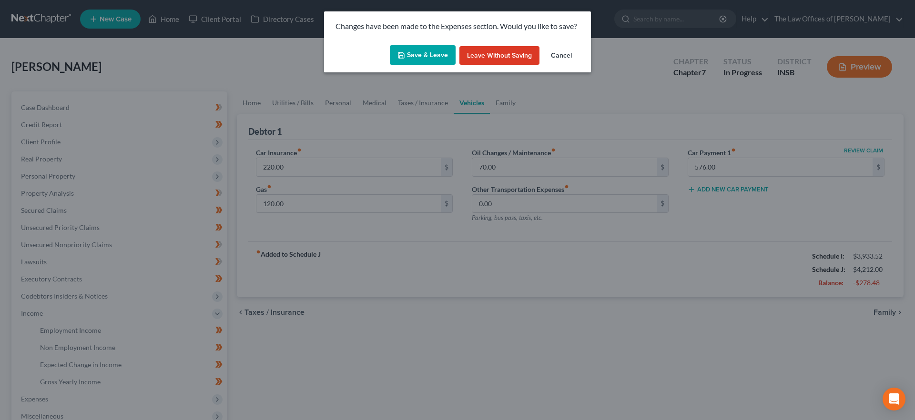
click at [420, 51] on button "Save & Leave" at bounding box center [423, 55] width 66 height 20
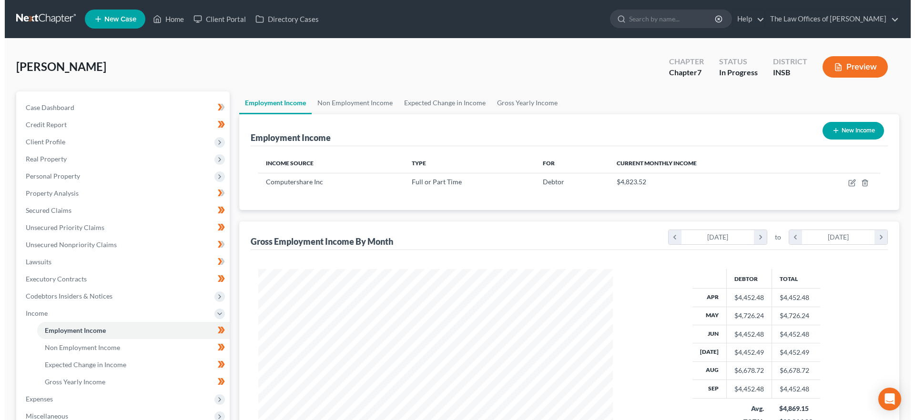
scroll to position [177, 374]
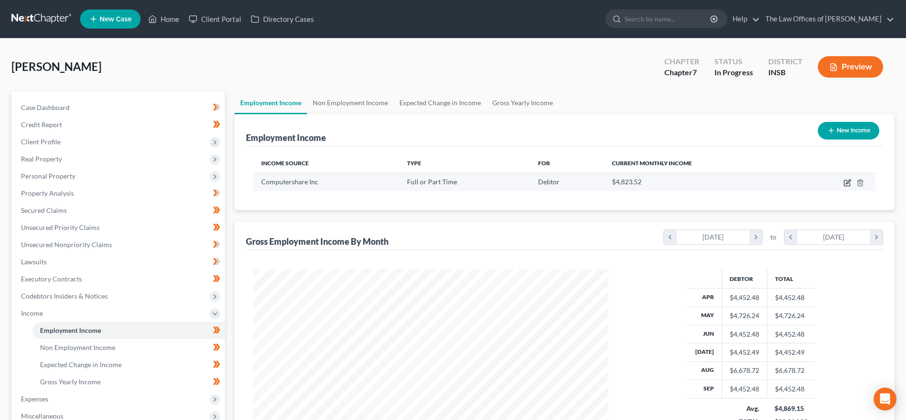
click at [849, 182] on icon "button" at bounding box center [848, 182] width 4 height 4
select select "0"
select select "18"
select select "2"
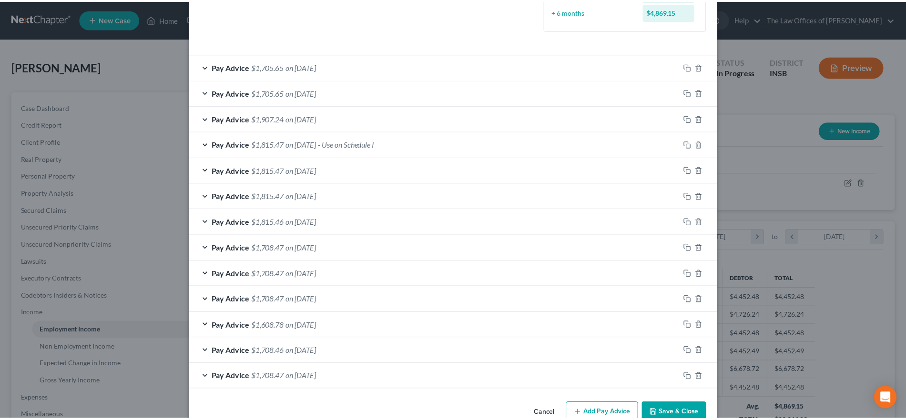
scroll to position [293, 0]
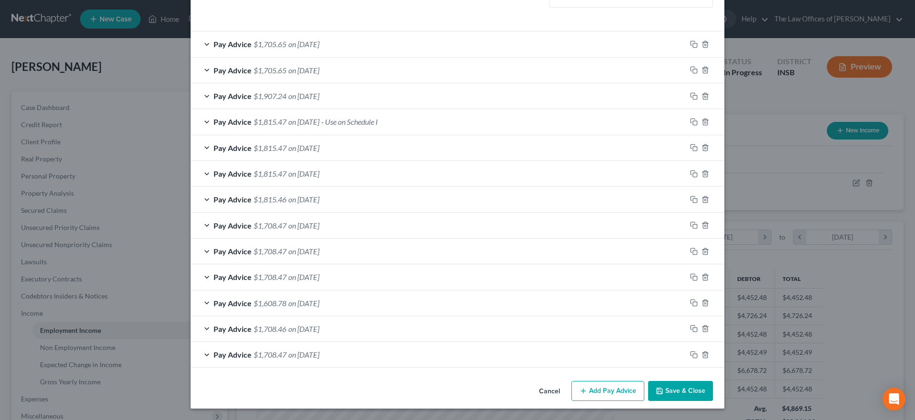
click at [659, 384] on button "Save & Close" at bounding box center [680, 391] width 65 height 20
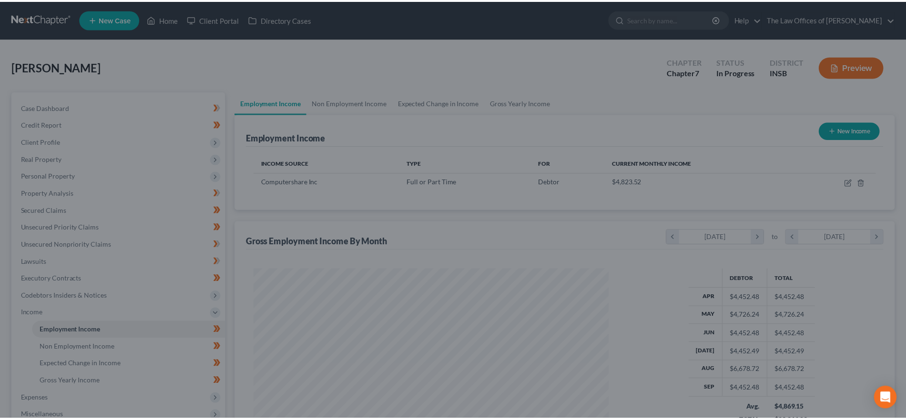
scroll to position [476305, 476109]
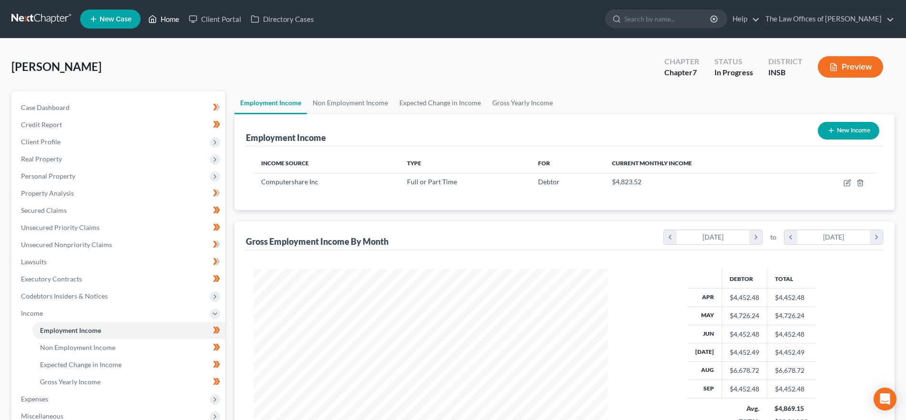
drag, startPoint x: 176, startPoint y: 18, endPoint x: 164, endPoint y: 16, distance: 12.5
click at [176, 17] on link "Home" at bounding box center [163, 18] width 41 height 17
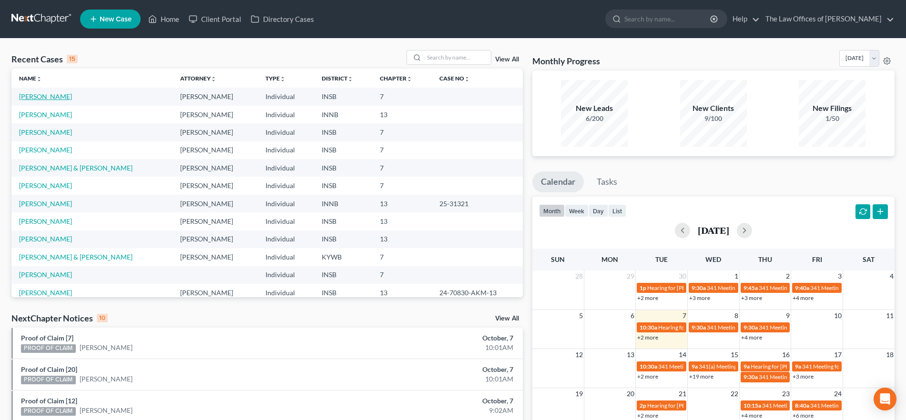
click at [59, 97] on link "Davis, Shannon" at bounding box center [45, 96] width 53 height 8
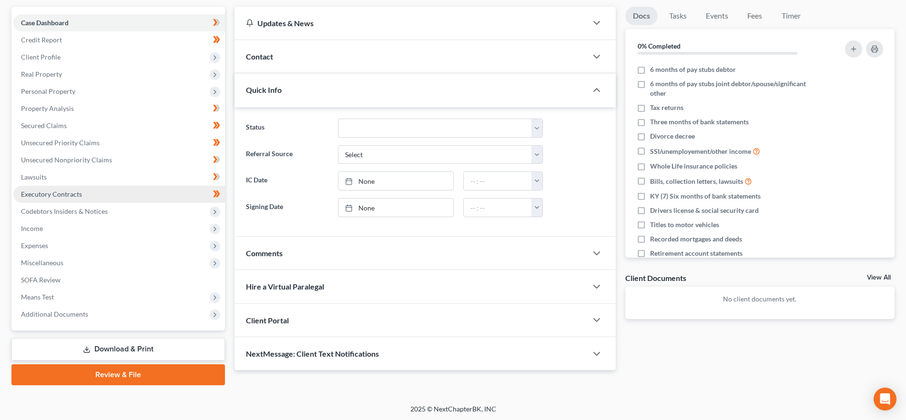
scroll to position [86, 0]
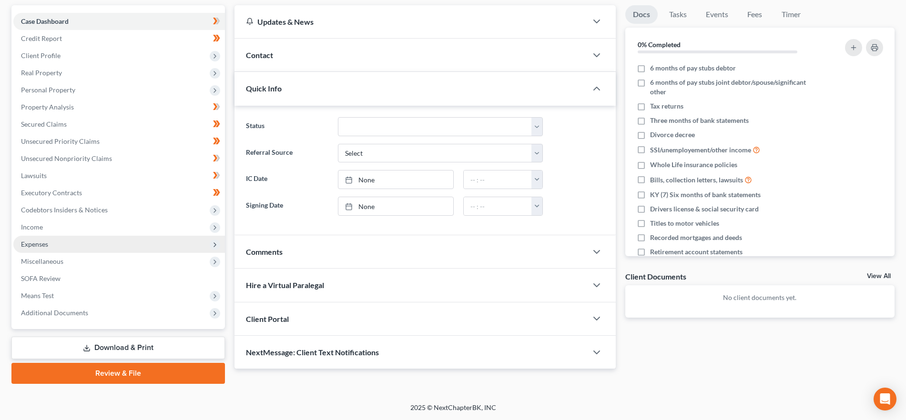
click at [62, 241] on span "Expenses" at bounding box center [119, 244] width 212 height 17
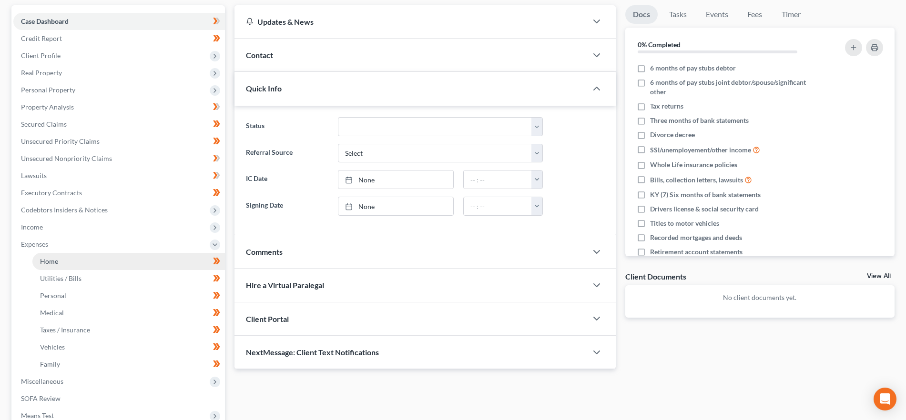
click at [64, 254] on link "Home" at bounding box center [128, 261] width 192 height 17
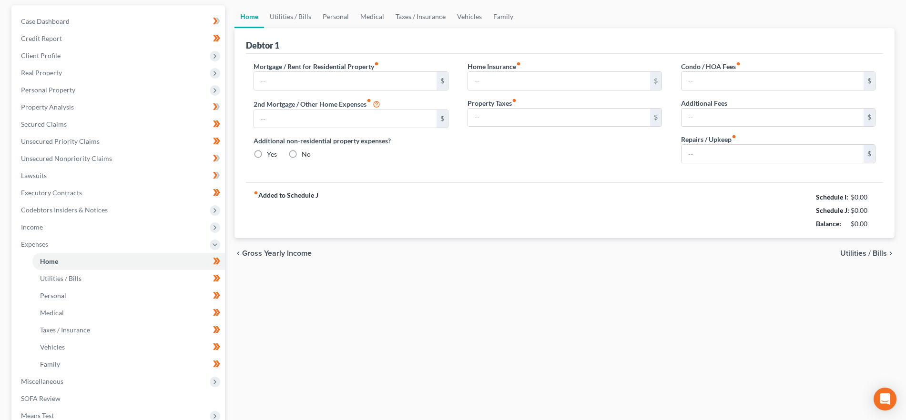
type input "1,500.00"
type input "0.00"
radio input "true"
type input "10.00"
type input "0.00"
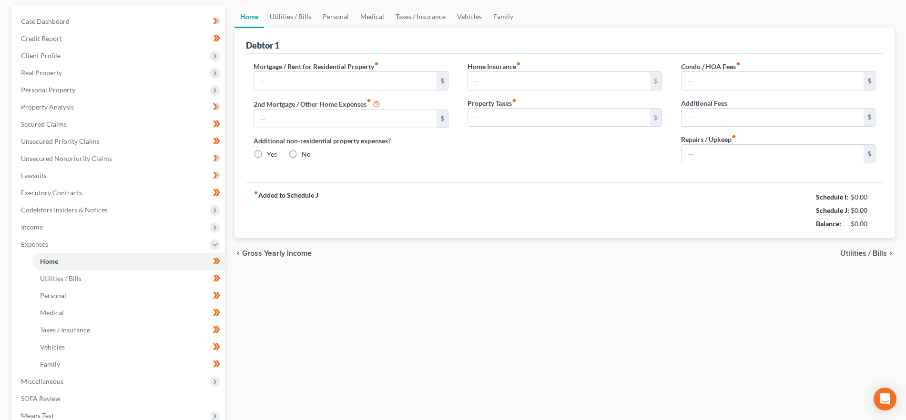
type input "0.00"
type input "30.00"
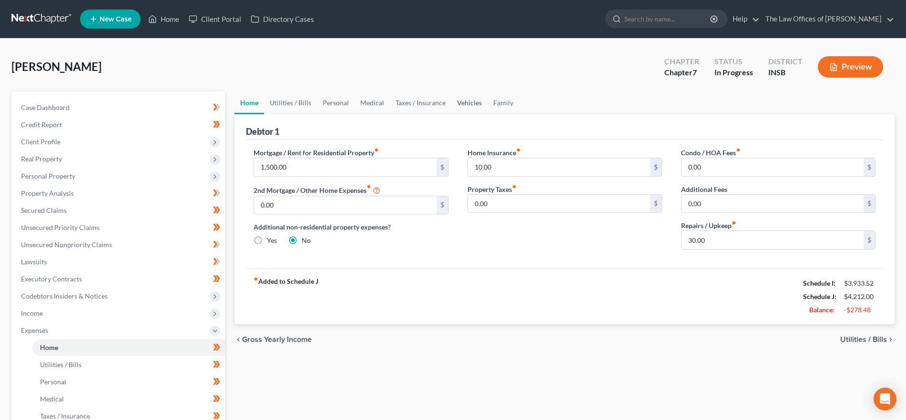
click at [464, 106] on link "Vehicles" at bounding box center [469, 102] width 36 height 23
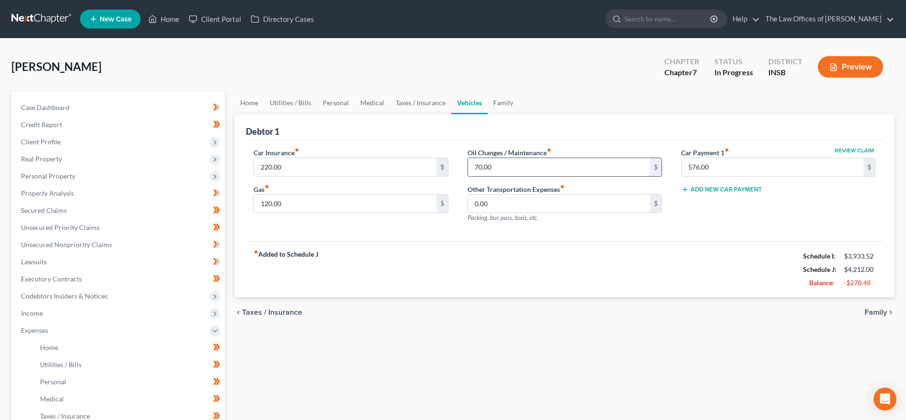
click at [507, 168] on input "70.00" at bounding box center [559, 167] width 182 height 18
click at [495, 98] on link "Family" at bounding box center [502, 102] width 31 height 23
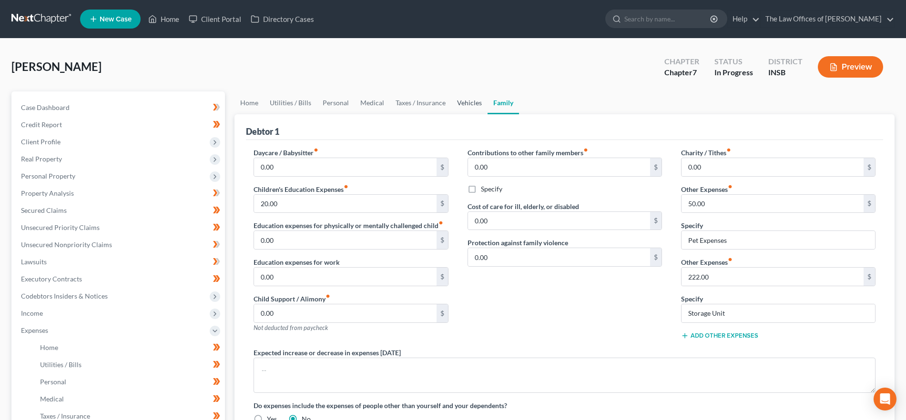
click at [456, 102] on link "Vehicles" at bounding box center [469, 102] width 36 height 23
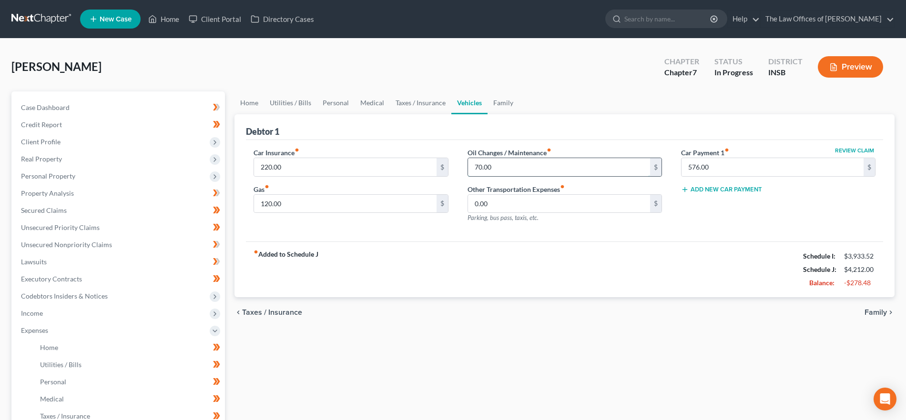
click at [507, 169] on input "70.00" at bounding box center [559, 167] width 182 height 18
type input "50.00"
click at [403, 103] on link "Taxes / Insurance" at bounding box center [420, 102] width 61 height 23
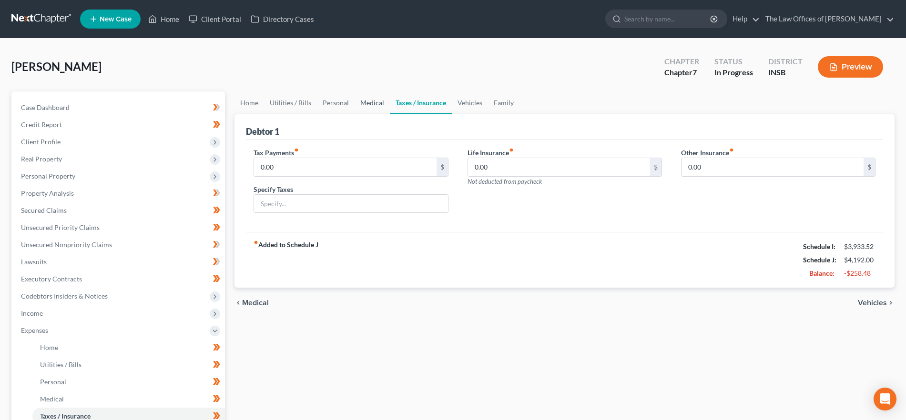
click at [369, 103] on link "Medical" at bounding box center [372, 102] width 35 height 23
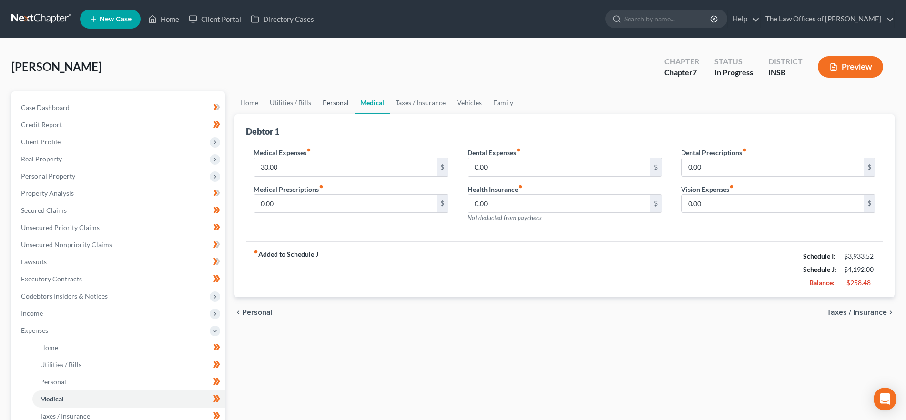
click at [335, 100] on link "Personal" at bounding box center [336, 102] width 38 height 23
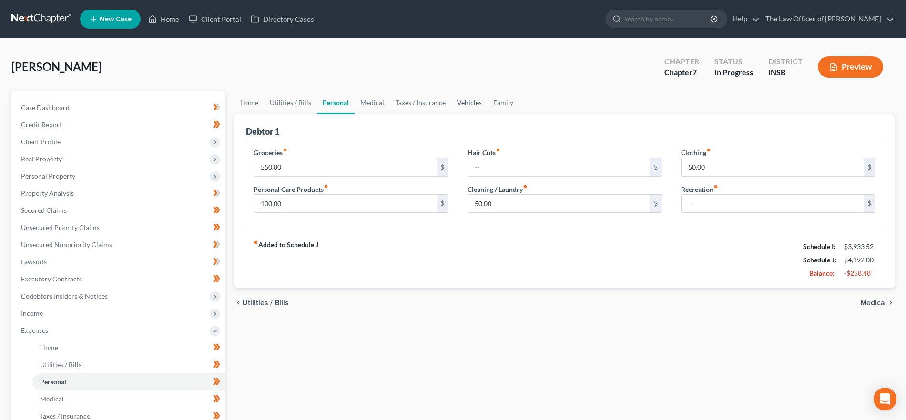
click at [478, 102] on link "Vehicles" at bounding box center [469, 102] width 36 height 23
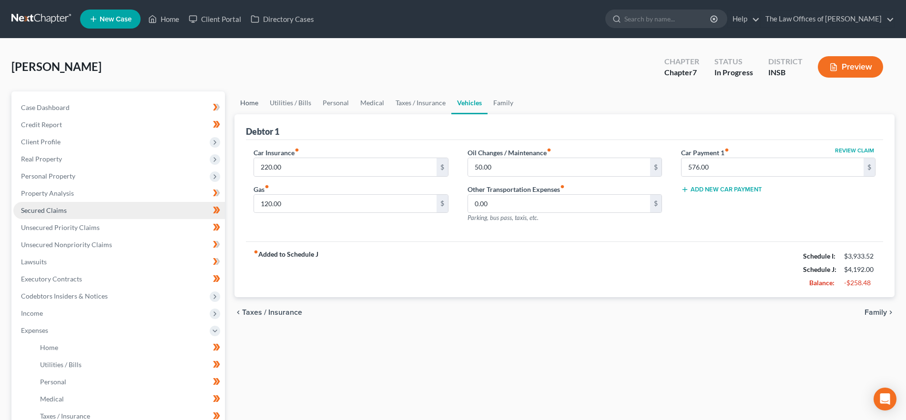
click at [242, 101] on link "Home" at bounding box center [249, 102] width 30 height 23
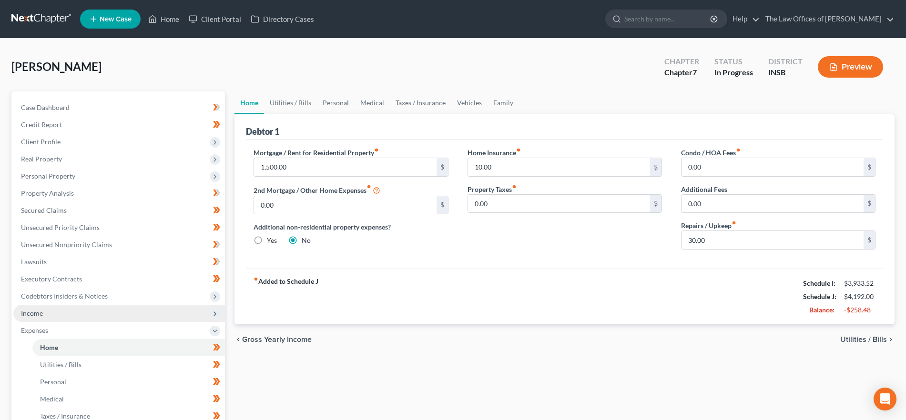
drag, startPoint x: 43, startPoint y: 309, endPoint x: 51, endPoint y: 308, distance: 7.6
click at [43, 309] on span "Income" at bounding box center [119, 313] width 212 height 17
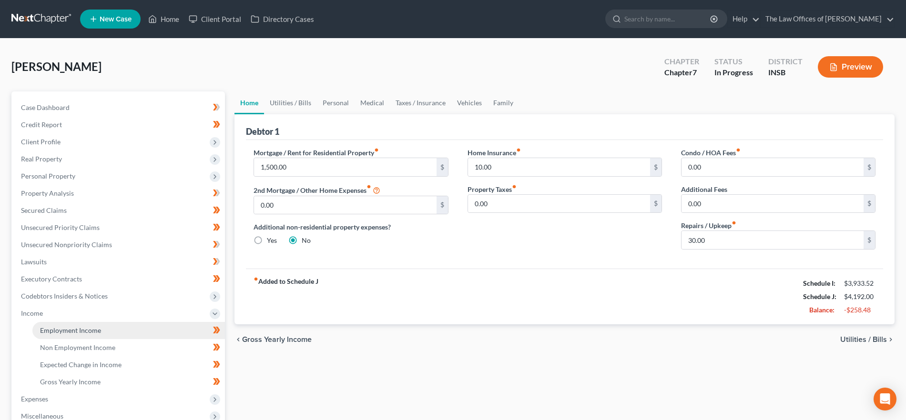
click at [70, 330] on span "Employment Income" at bounding box center [70, 330] width 61 height 8
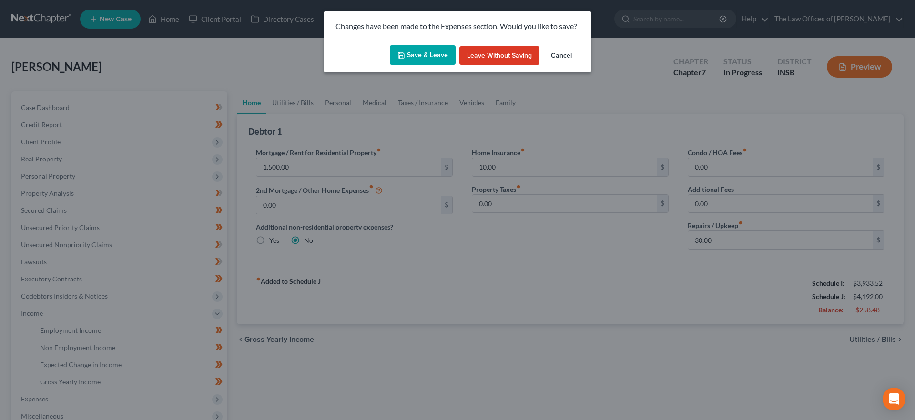
click at [399, 55] on button "Save & Leave" at bounding box center [423, 55] width 66 height 20
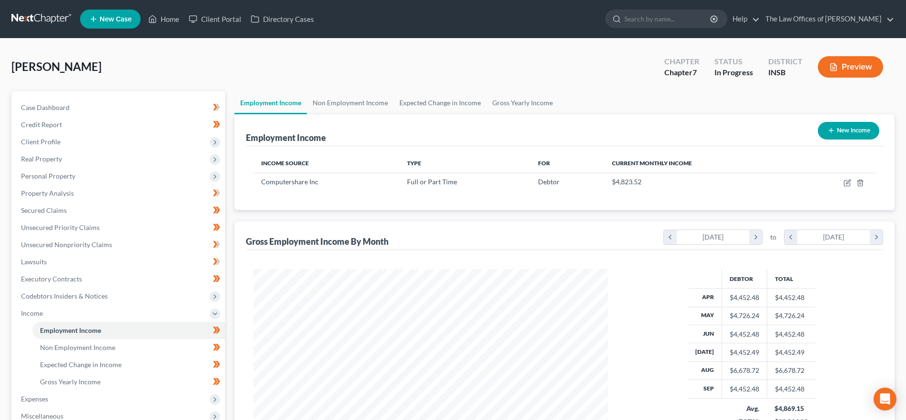
scroll to position [177, 374]
click at [359, 101] on link "Non Employment Income" at bounding box center [350, 102] width 87 height 23
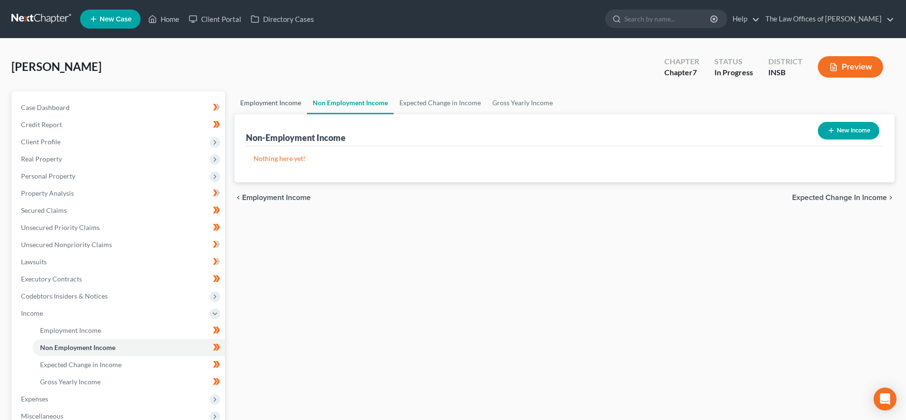
click at [277, 102] on link "Employment Income" at bounding box center [270, 102] width 72 height 23
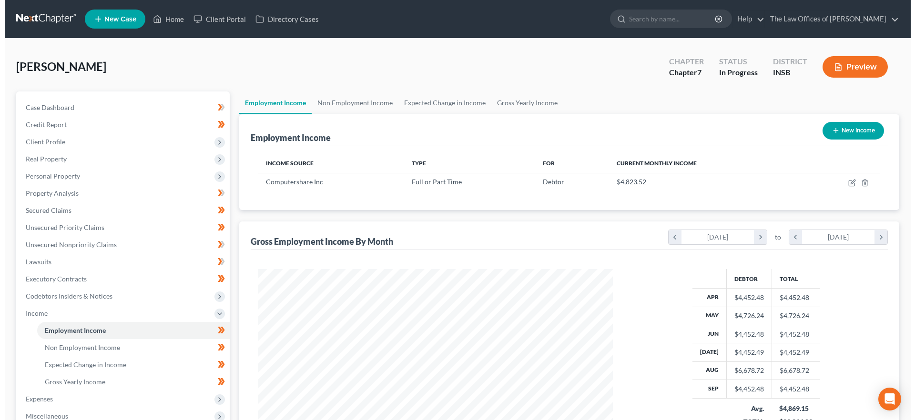
scroll to position [177, 374]
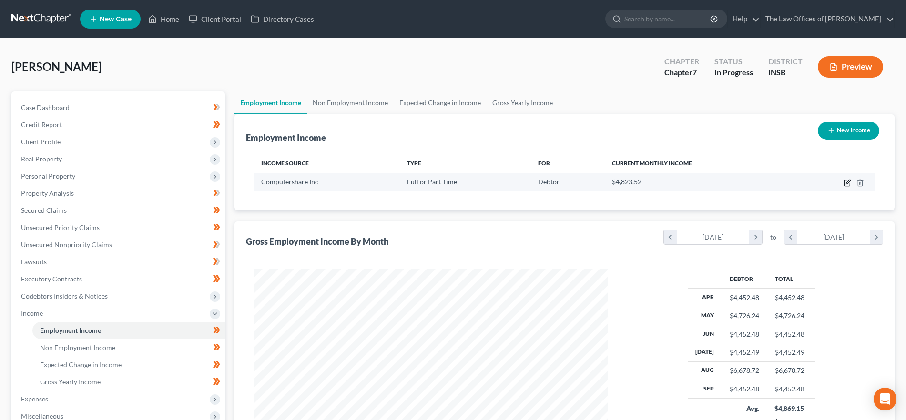
click at [847, 185] on icon "button" at bounding box center [847, 183] width 8 height 8
select select "0"
select select "18"
select select "2"
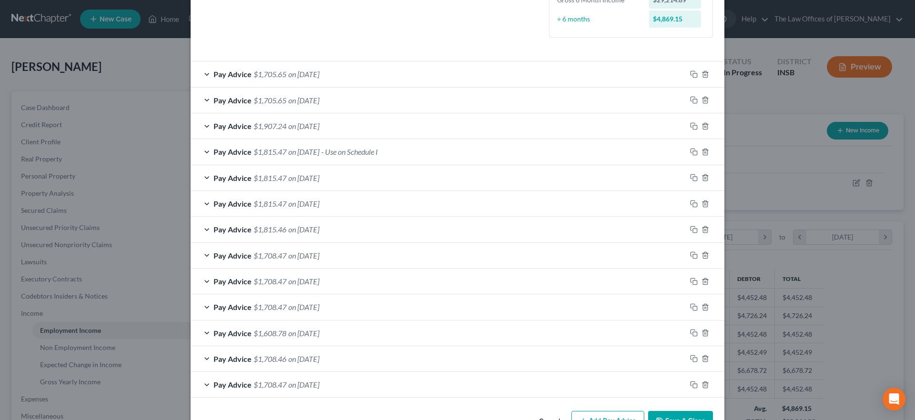
scroll to position [293, 0]
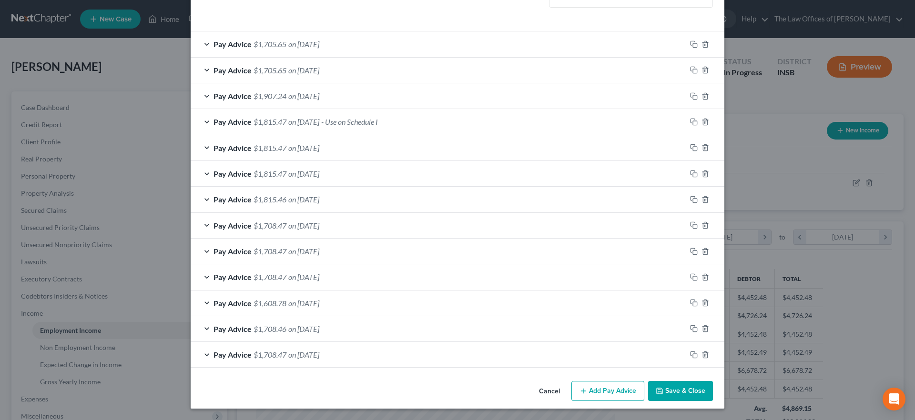
drag, startPoint x: 287, startPoint y: 45, endPoint x: 333, endPoint y: 136, distance: 102.3
click at [288, 43] on span "on 09/26/2025" at bounding box center [303, 44] width 31 height 9
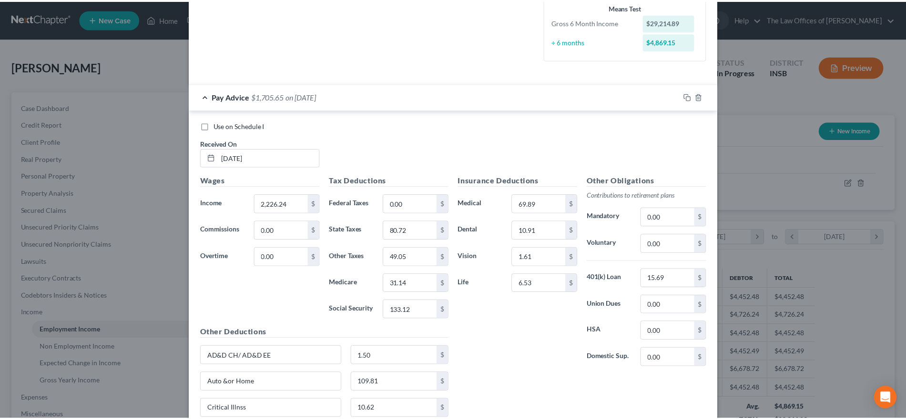
scroll to position [0, 0]
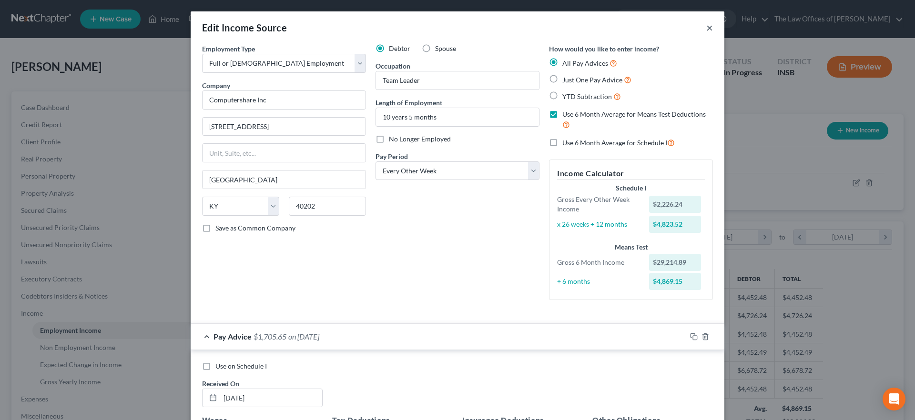
click at [706, 27] on button "×" at bounding box center [709, 27] width 7 height 11
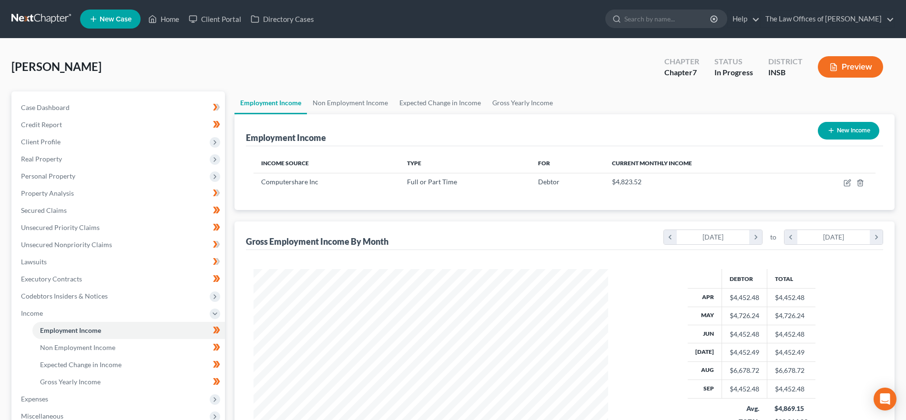
scroll to position [476305, 476109]
click at [161, 11] on link "Home" at bounding box center [163, 18] width 41 height 17
